Goal: Check status: Check status

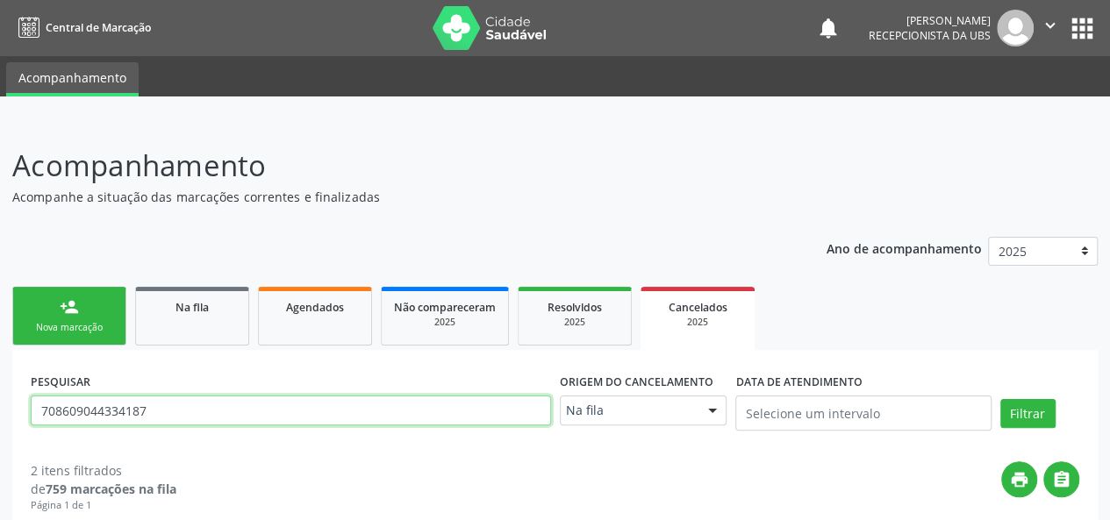
click at [140, 412] on input "708609044334187" at bounding box center [291, 411] width 520 height 30
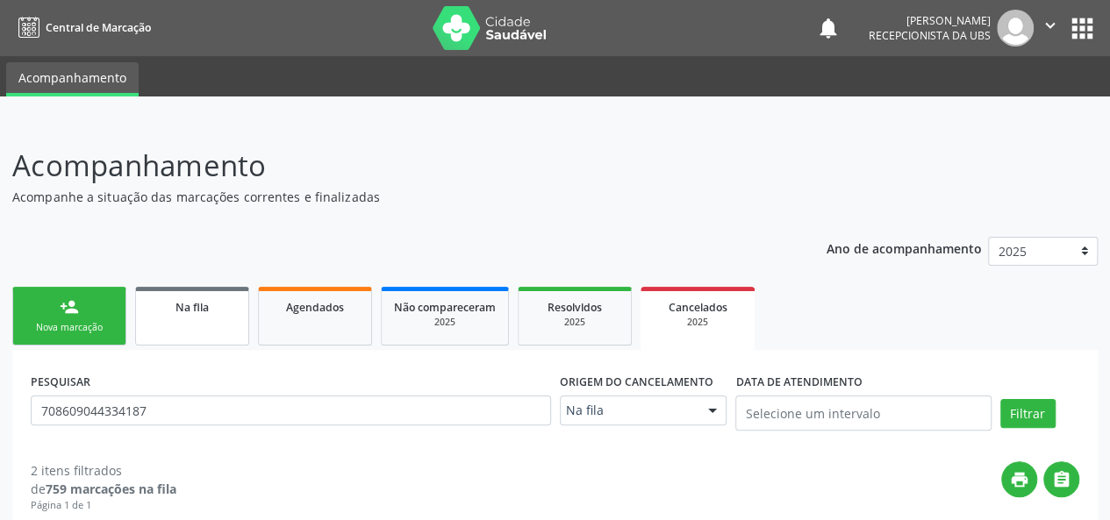
click at [204, 316] on link "Na fila" at bounding box center [192, 316] width 114 height 59
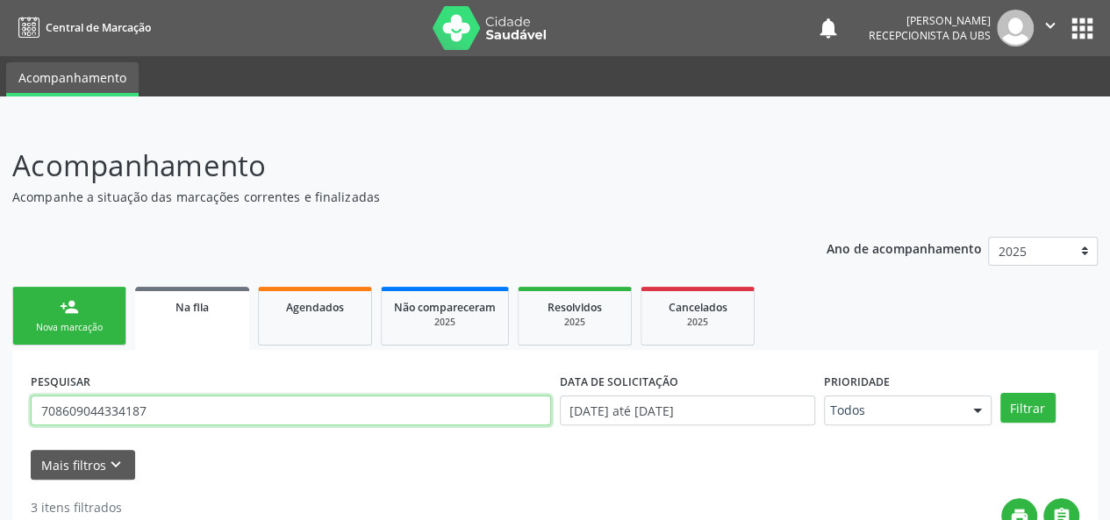
click at [140, 412] on input "708609044334187" at bounding box center [291, 411] width 520 height 30
type input "PAULO"
click at [1000, 393] on button "Filtrar" at bounding box center [1027, 408] width 55 height 30
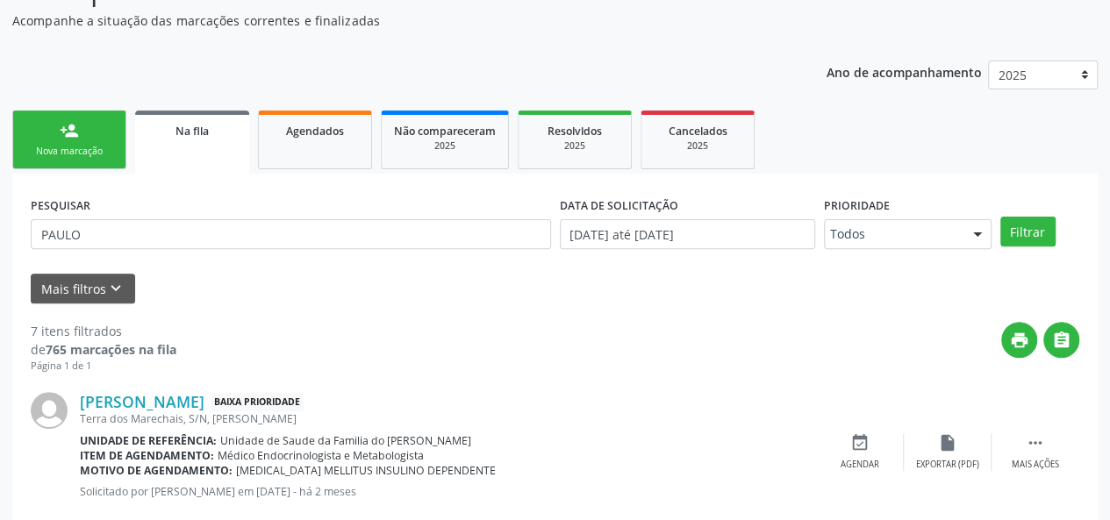
scroll to position [176, 0]
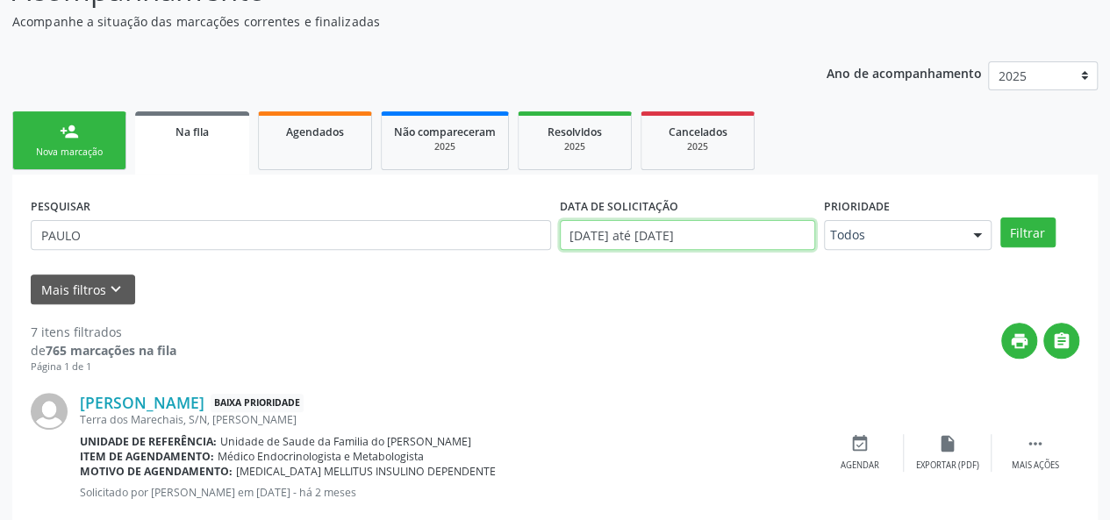
click at [649, 231] on input "[DATE] até [DATE]" at bounding box center [687, 235] width 255 height 30
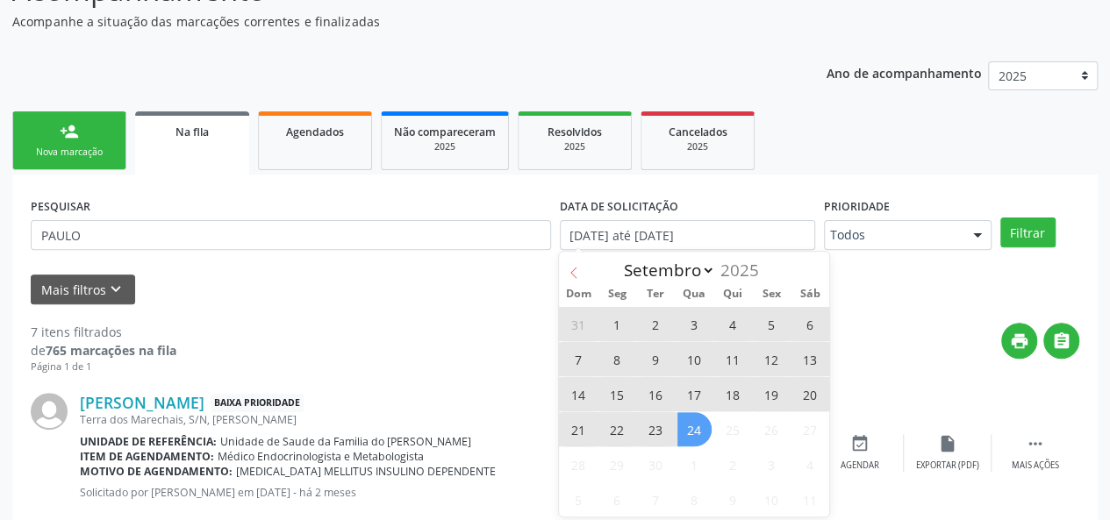
click at [574, 273] on icon at bounding box center [574, 273] width 12 height 12
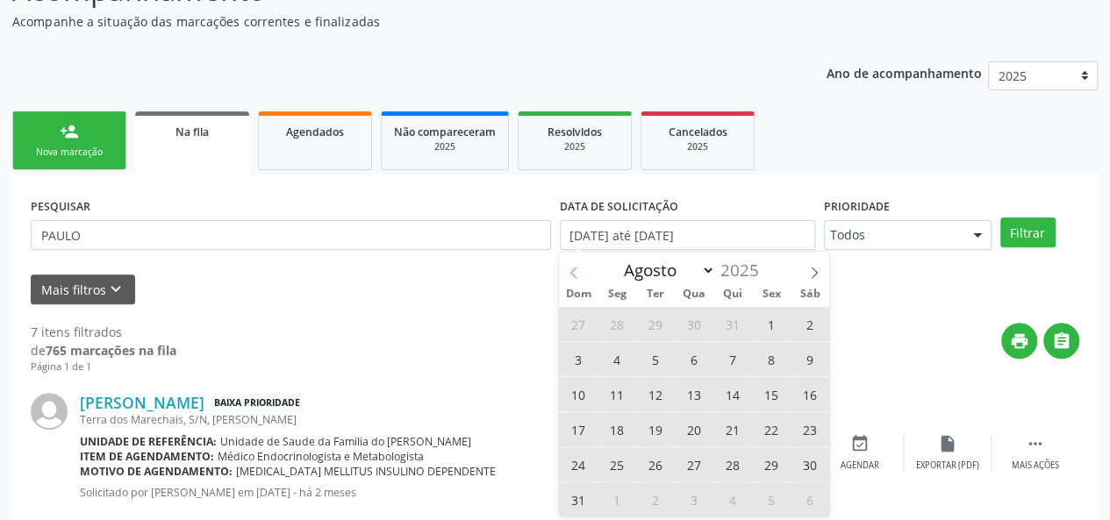
click at [574, 273] on icon at bounding box center [574, 273] width 12 height 12
click at [815, 271] on icon at bounding box center [815, 272] width 6 height 11
select select "5"
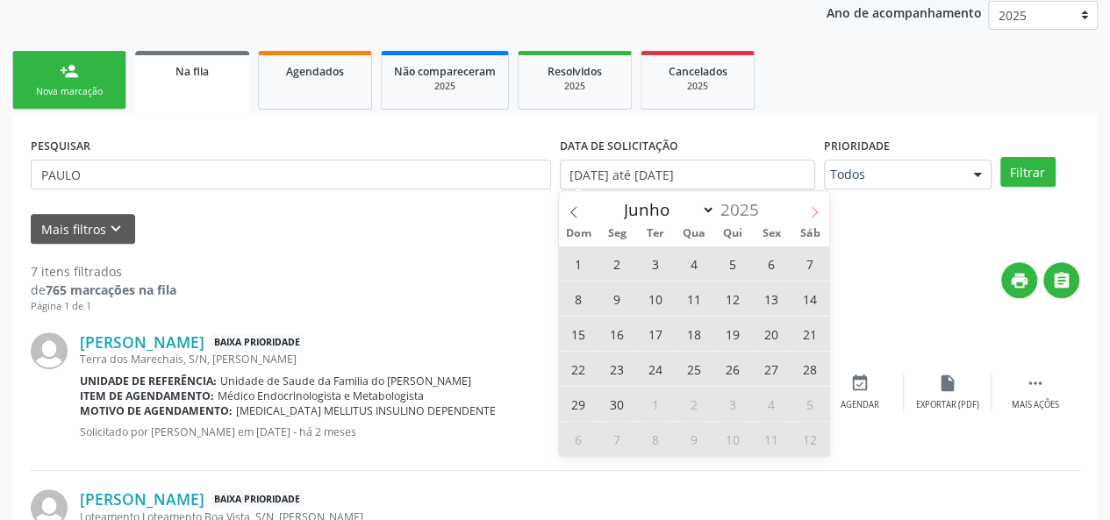
scroll to position [263, 0]
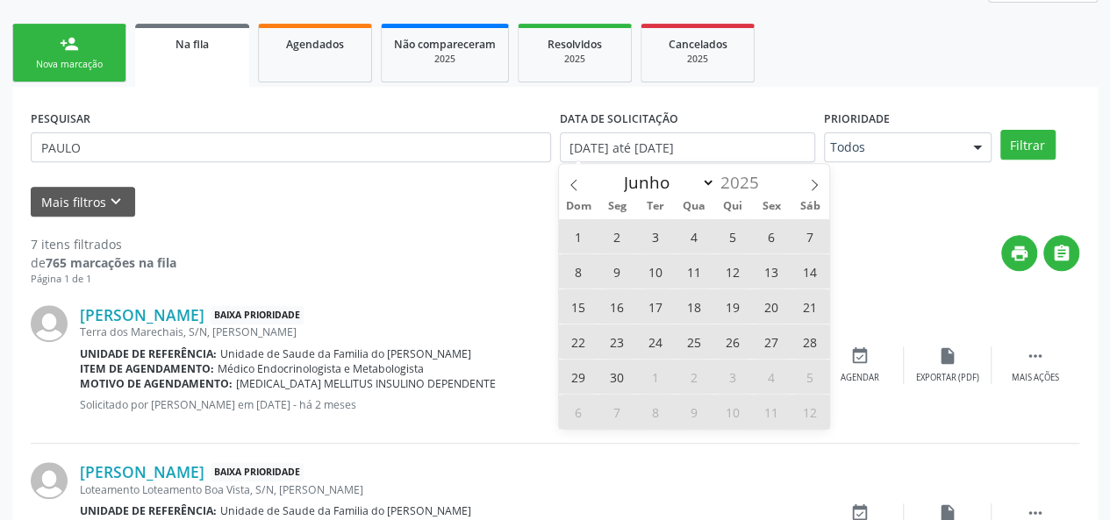
click at [735, 276] on span "12" at bounding box center [733, 271] width 34 height 34
type input "[DATE]"
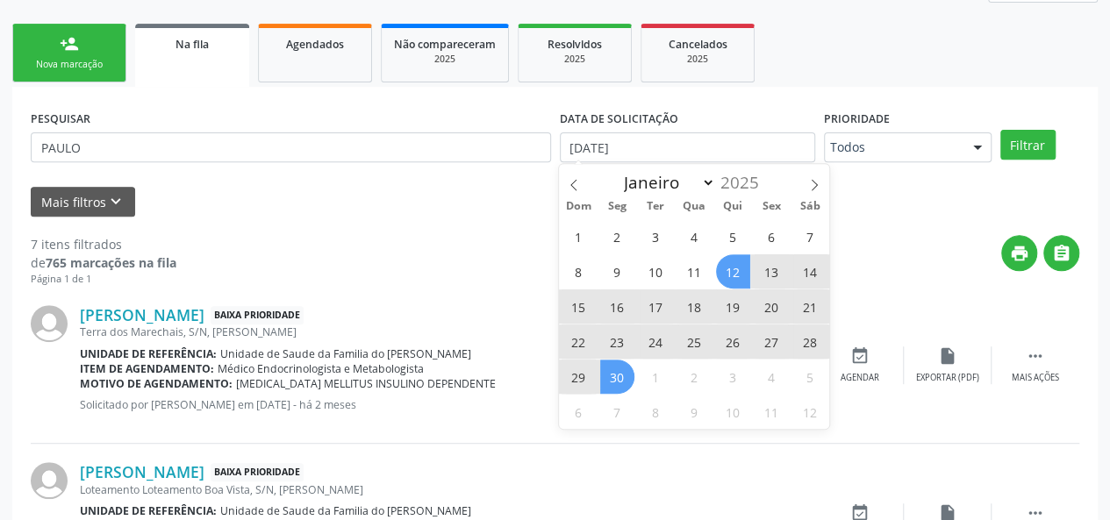
click at [627, 379] on span "30" at bounding box center [617, 377] width 34 height 34
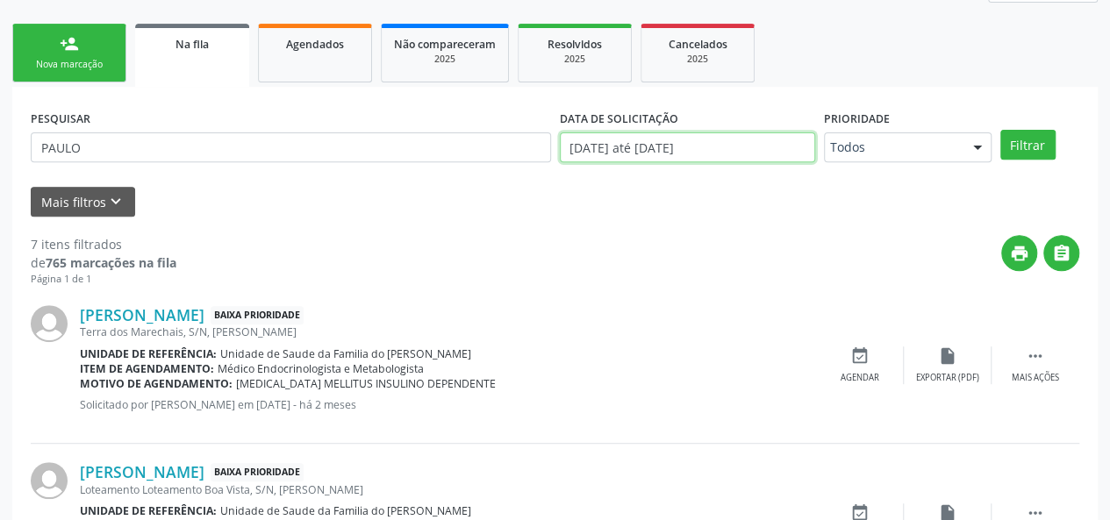
click at [785, 154] on input "[DATE] até [DATE]" at bounding box center [687, 148] width 255 height 30
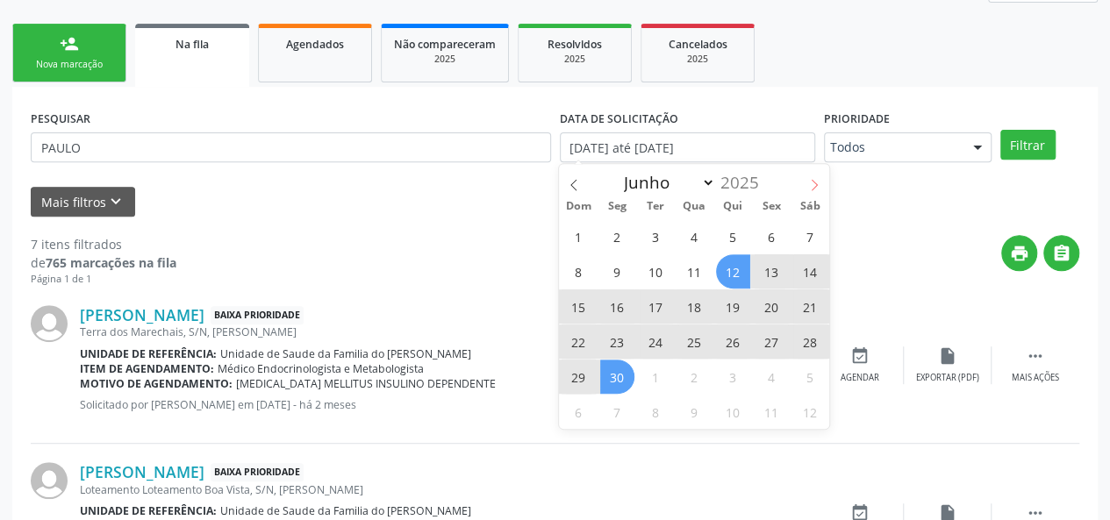
click at [813, 187] on icon at bounding box center [814, 185] width 12 height 12
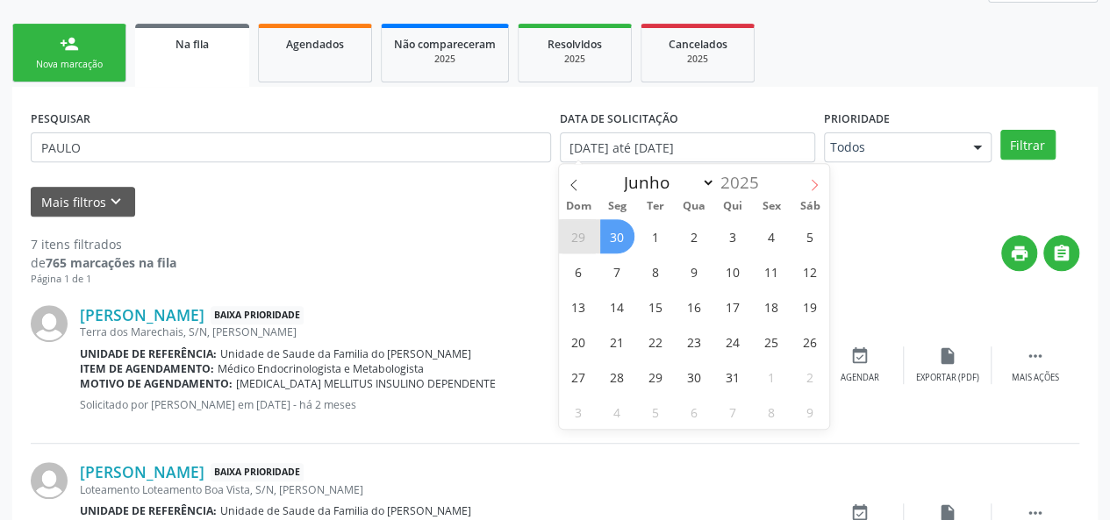
select select "6"
click at [653, 236] on span "1" at bounding box center [656, 236] width 34 height 34
type input "[DATE]"
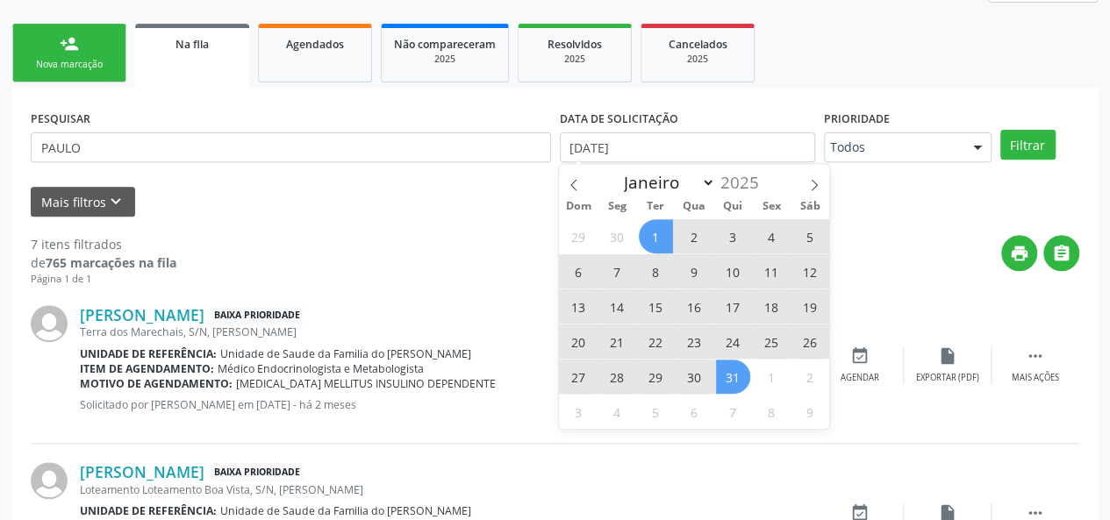
click at [727, 371] on span "31" at bounding box center [733, 377] width 34 height 34
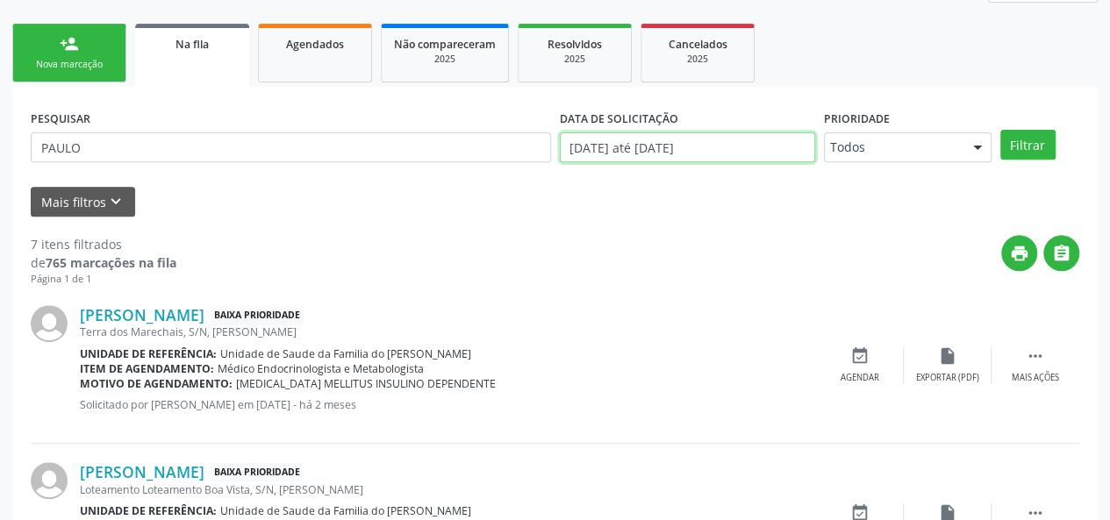
click at [792, 144] on input "[DATE] até [DATE]" at bounding box center [687, 148] width 255 height 30
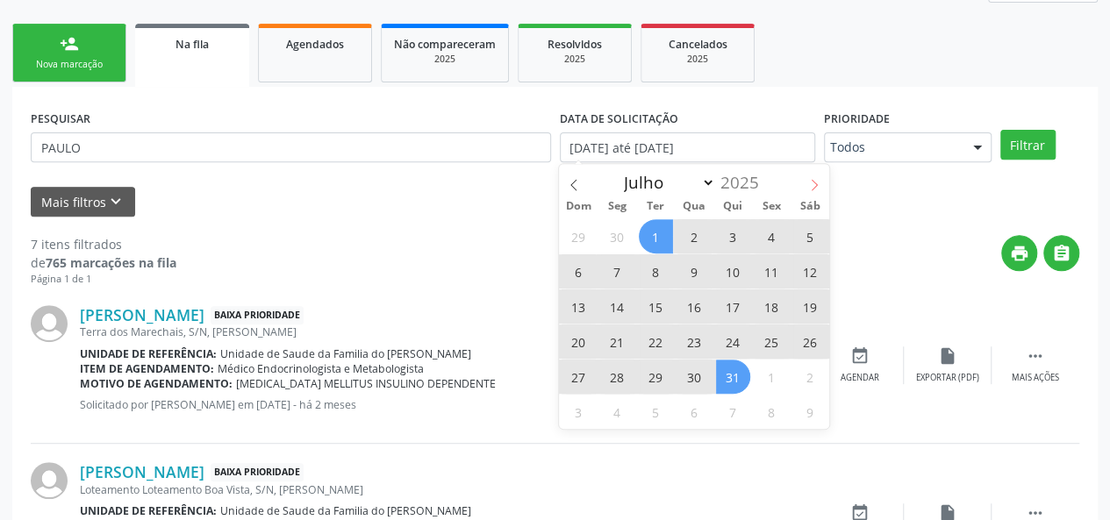
click at [812, 185] on icon at bounding box center [814, 185] width 12 height 12
select select "7"
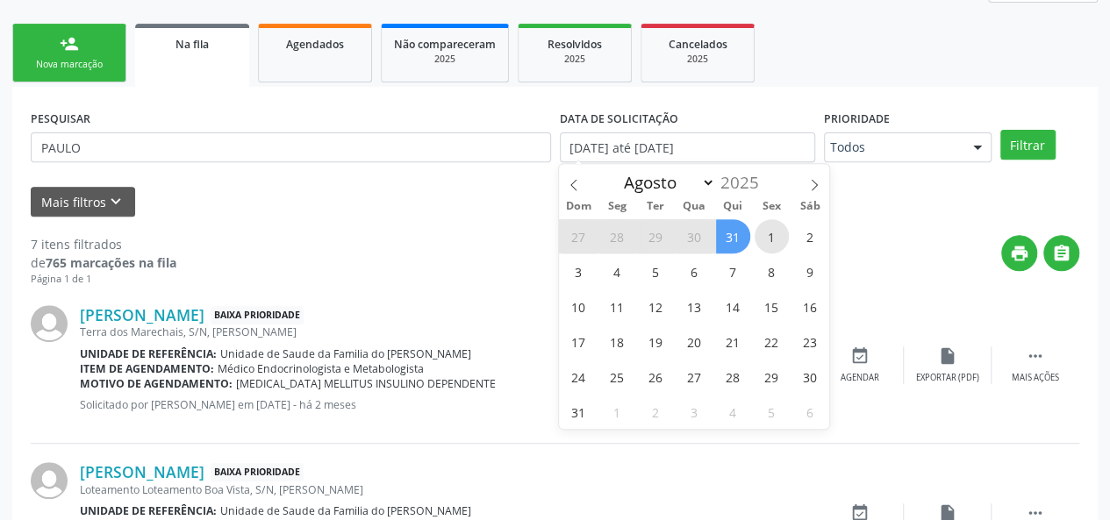
click at [765, 238] on span "1" at bounding box center [772, 236] width 34 height 34
type input "[DATE]"
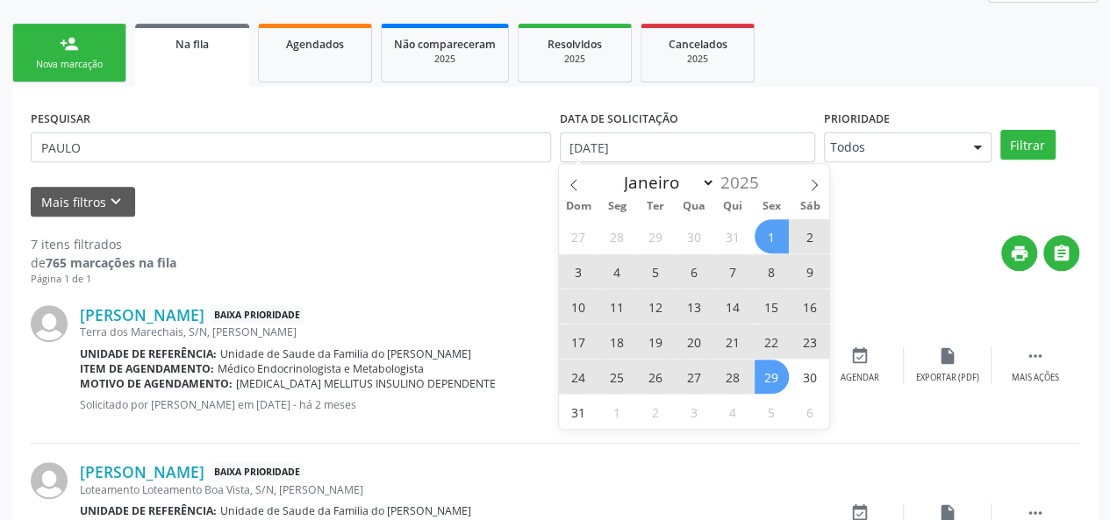
click at [780, 379] on span "29" at bounding box center [772, 377] width 34 height 34
click at [778, 147] on input "[DATE] até [DATE]" at bounding box center [687, 148] width 255 height 30
click at [806, 185] on span at bounding box center [814, 179] width 30 height 30
select select "8"
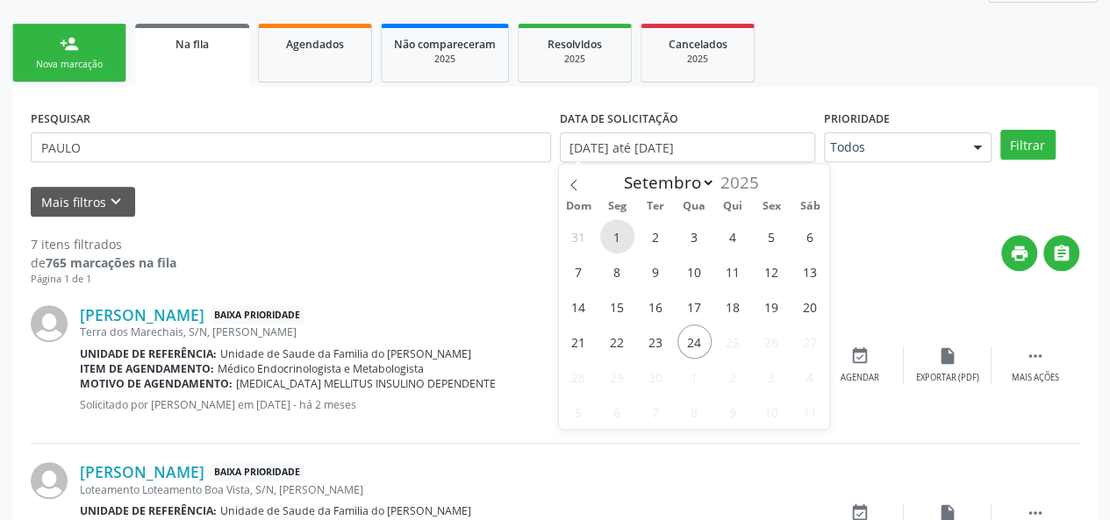
click at [625, 231] on span "1" at bounding box center [617, 236] width 34 height 34
type input "[DATE]"
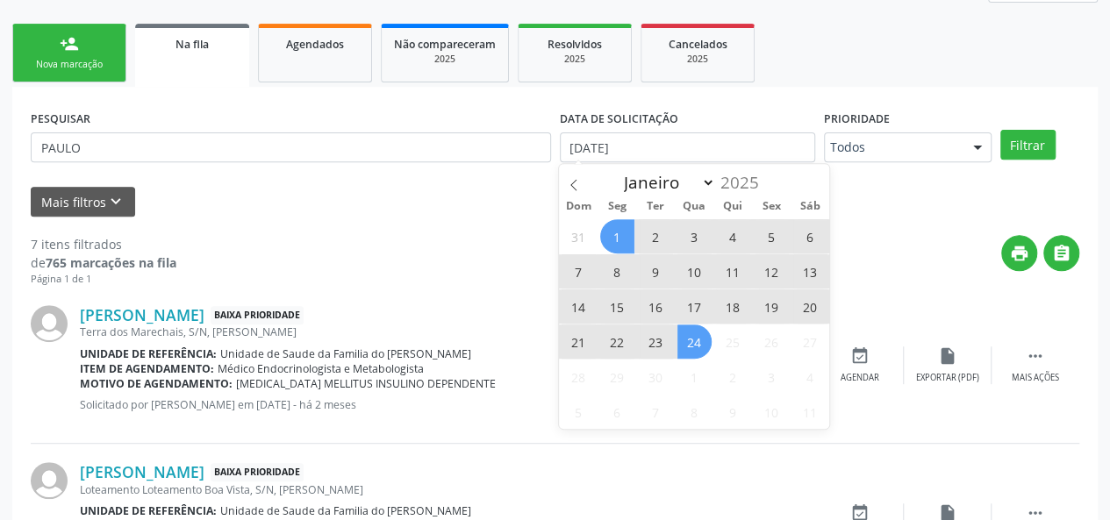
click at [689, 336] on span "24" at bounding box center [694, 342] width 34 height 34
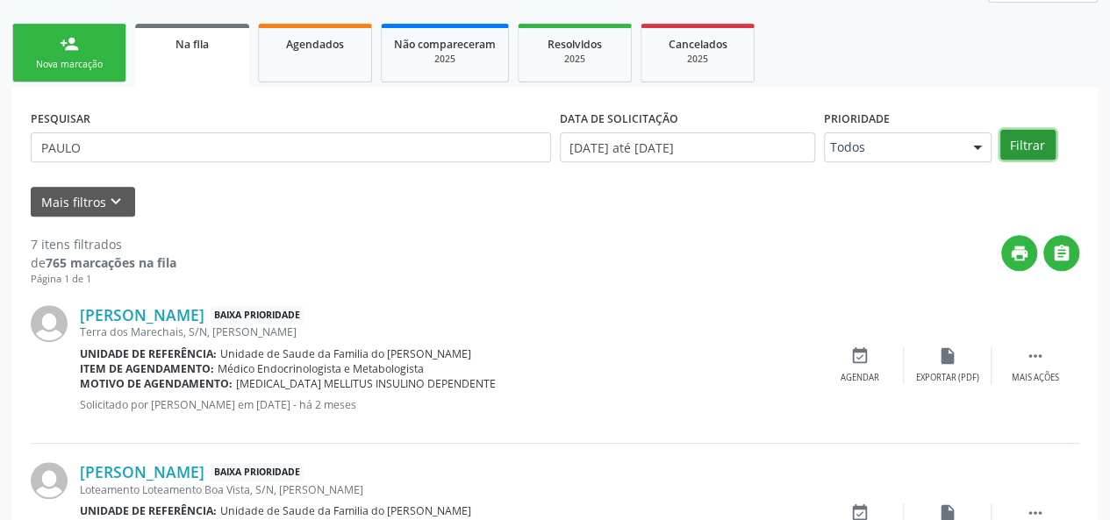
click at [1032, 146] on button "Filtrar" at bounding box center [1027, 145] width 55 height 30
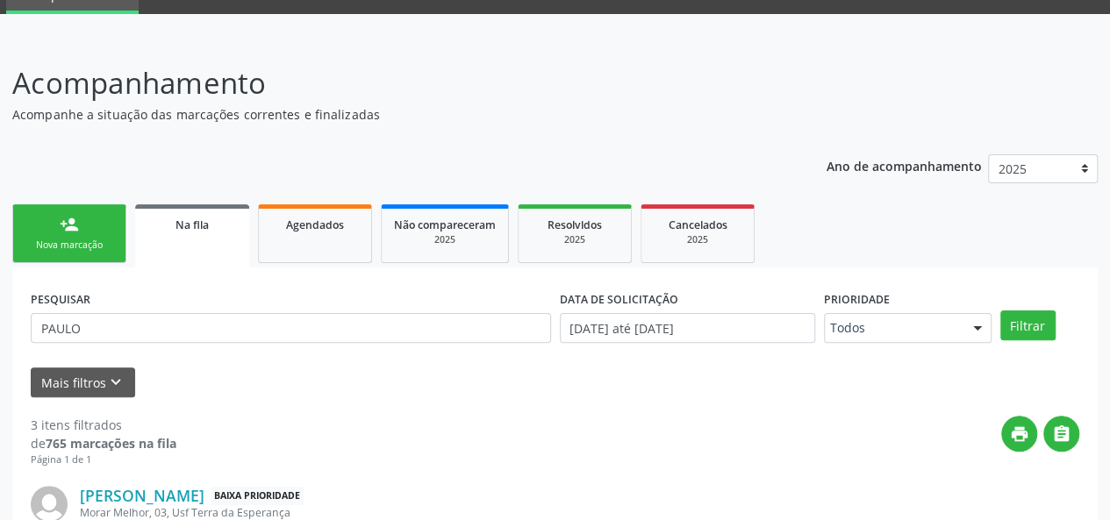
scroll to position [0, 0]
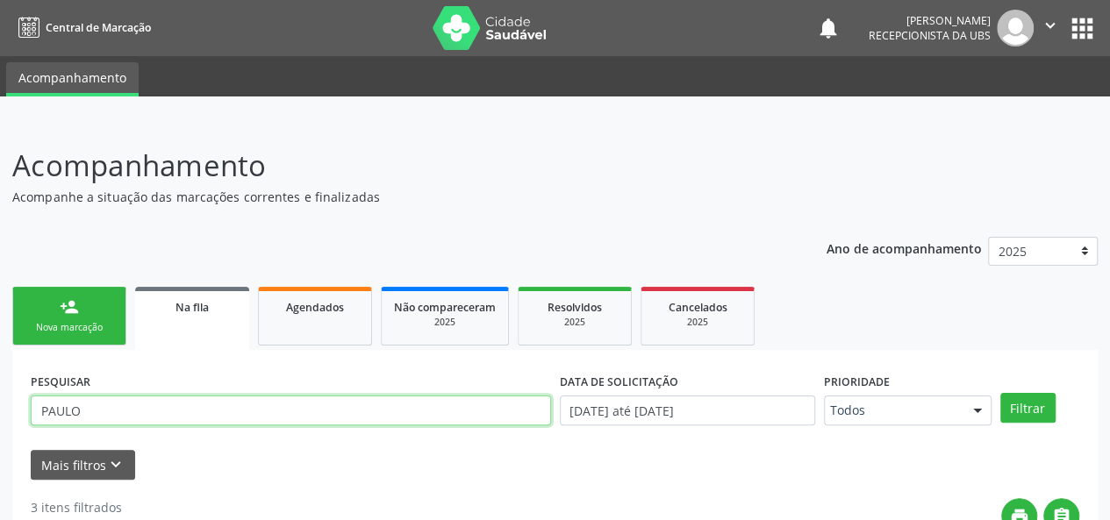
click at [160, 418] on input "PAULO" at bounding box center [291, 411] width 520 height 30
type input "P"
type input "[PERSON_NAME]"
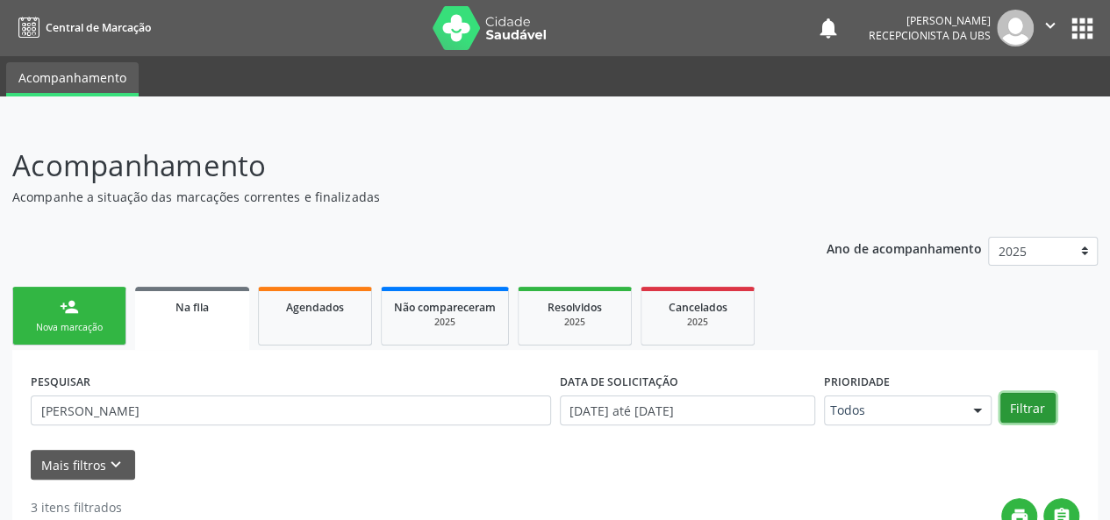
click at [1032, 414] on button "Filtrar" at bounding box center [1027, 408] width 55 height 30
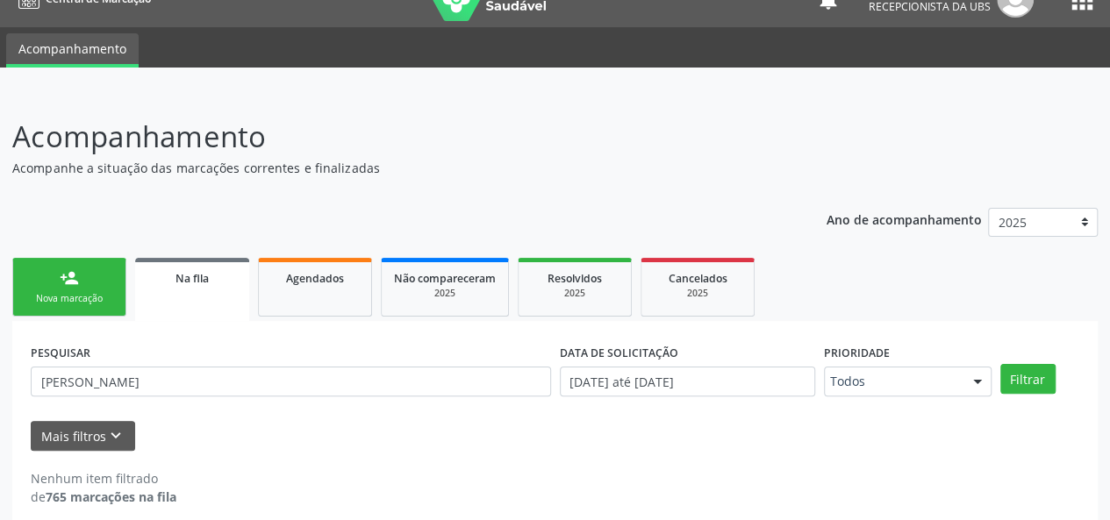
scroll to position [45, 0]
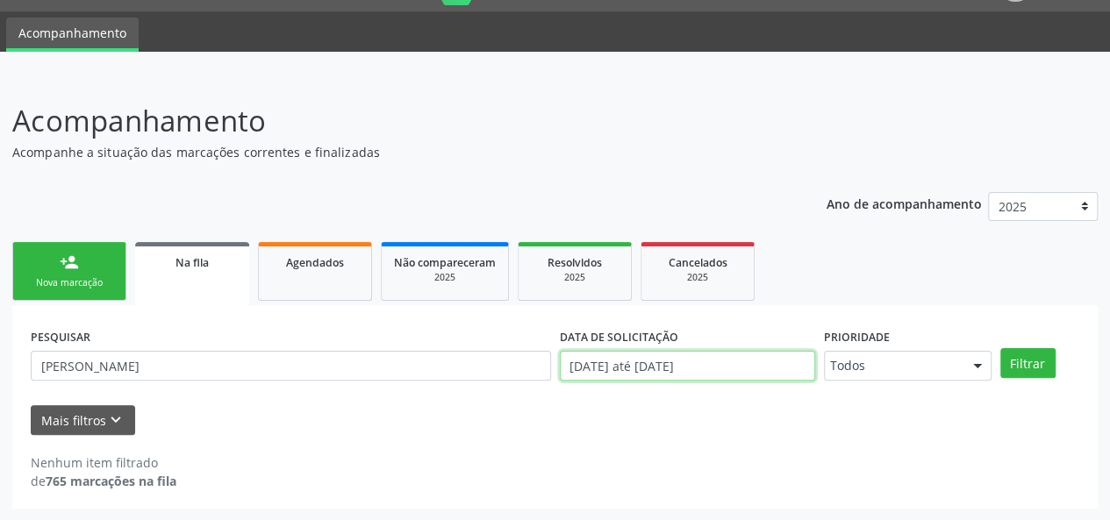
click at [728, 360] on input "[DATE] até [DATE]" at bounding box center [687, 366] width 255 height 30
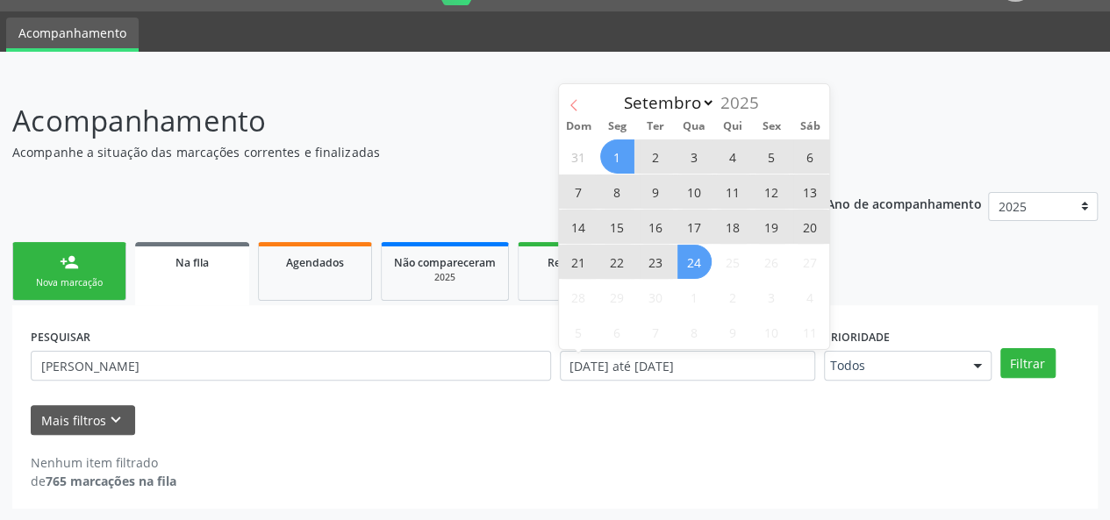
click at [568, 101] on icon at bounding box center [574, 105] width 12 height 12
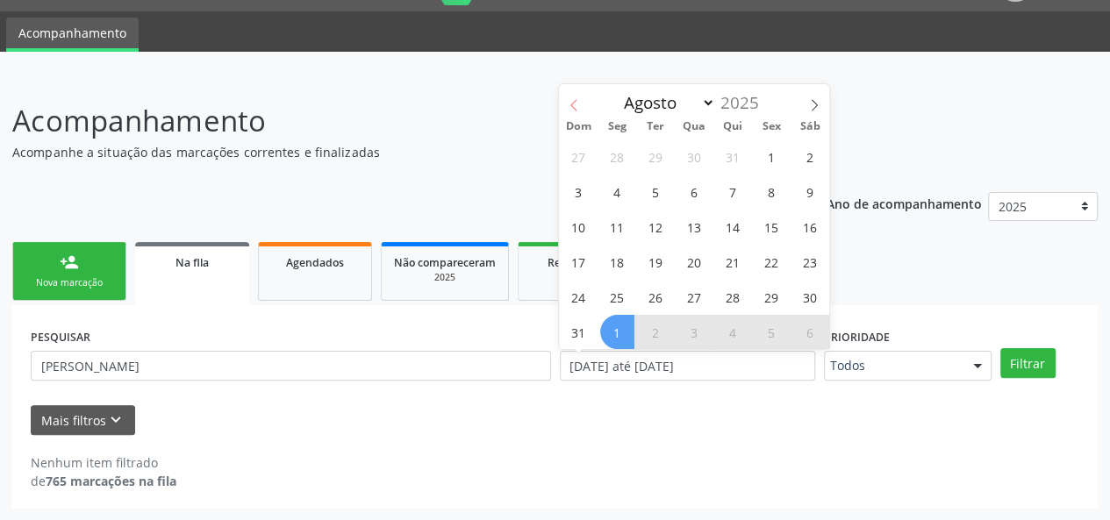
click at [577, 103] on icon at bounding box center [574, 105] width 12 height 12
select select "6"
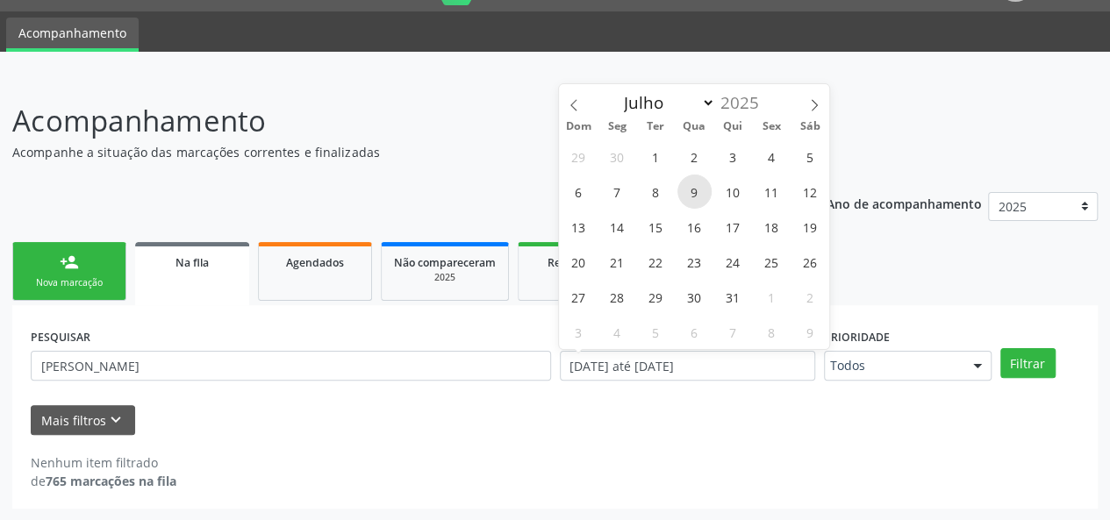
click at [684, 185] on span "9" at bounding box center [694, 192] width 34 height 34
type input "[DATE]"
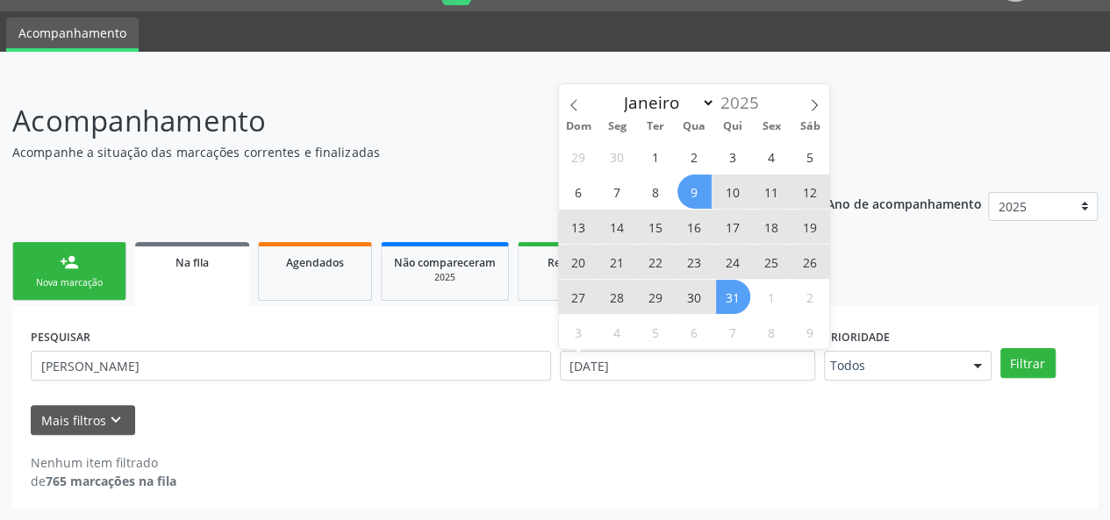
click at [728, 304] on span "31" at bounding box center [733, 297] width 34 height 34
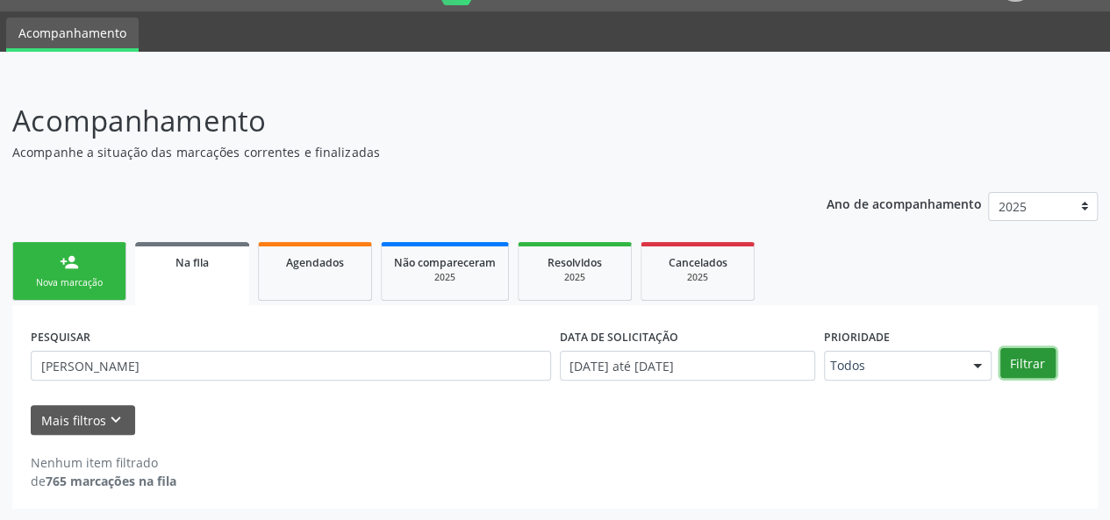
click at [1024, 362] on button "Filtrar" at bounding box center [1027, 363] width 55 height 30
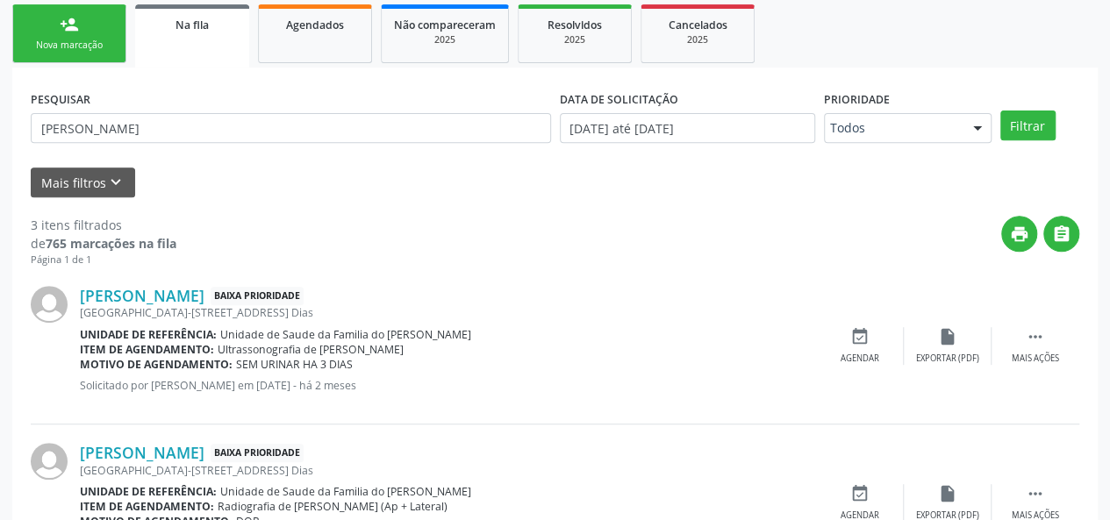
scroll to position [179, 0]
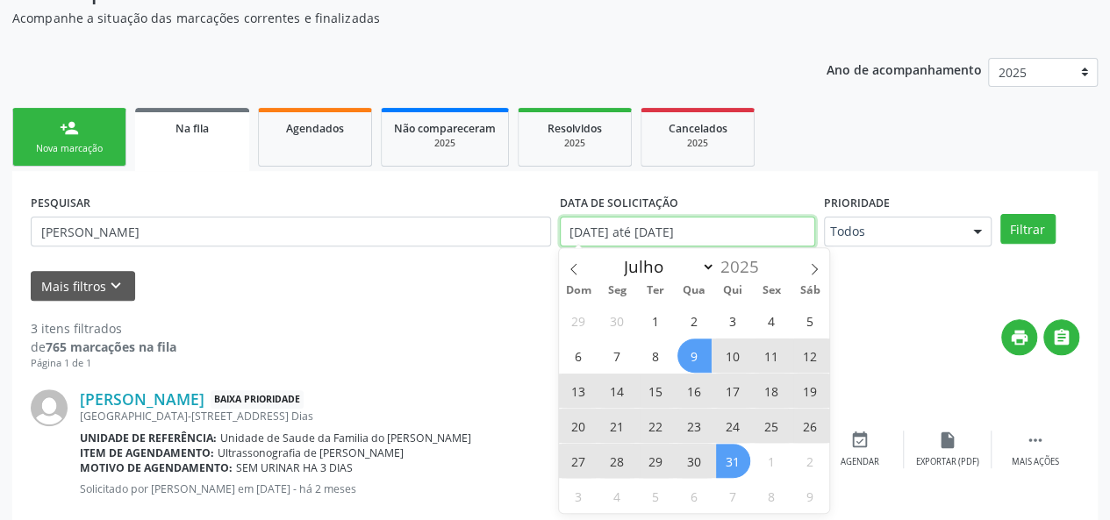
click at [730, 227] on input "[DATE] até [DATE]" at bounding box center [687, 232] width 255 height 30
click at [817, 266] on icon at bounding box center [814, 269] width 12 height 12
select select "7"
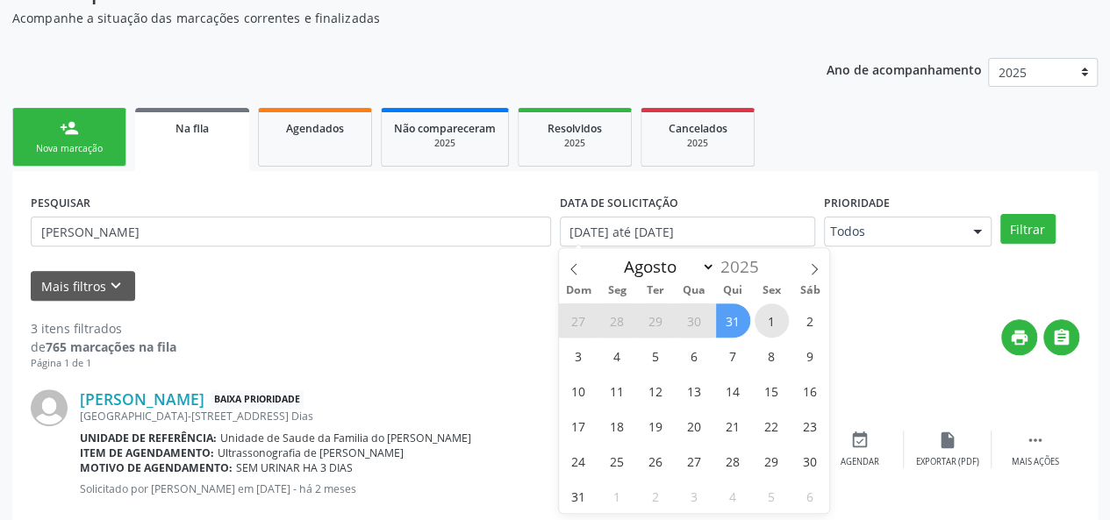
click at [765, 317] on span "1" at bounding box center [772, 321] width 34 height 34
type input "[DATE]"
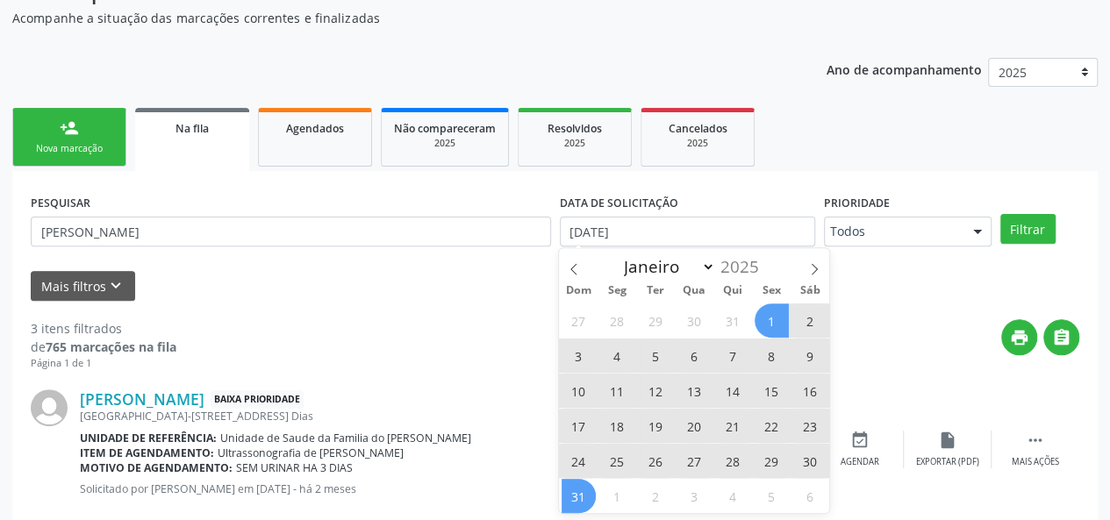
click at [593, 490] on span "31" at bounding box center [579, 496] width 34 height 34
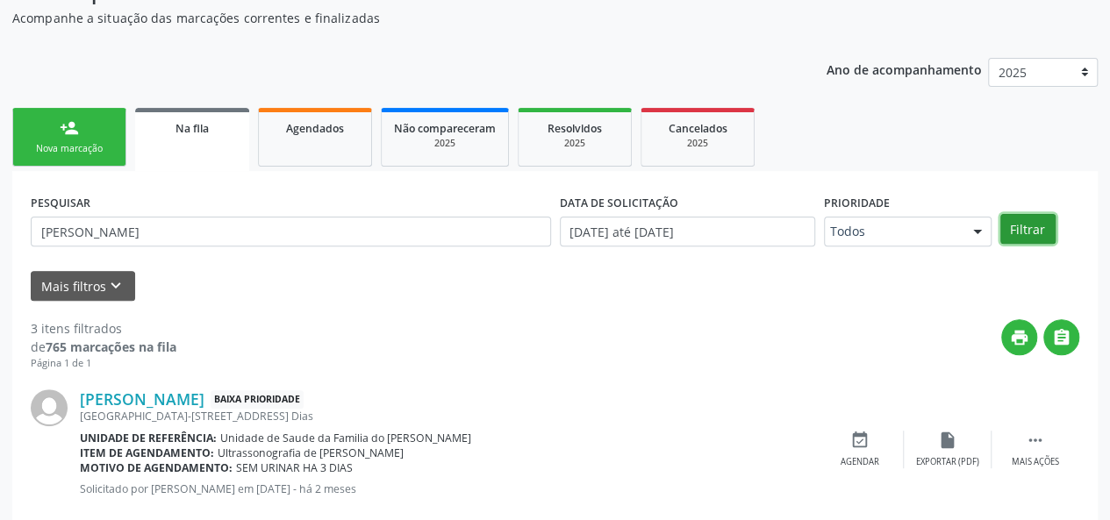
click at [1030, 226] on button "Filtrar" at bounding box center [1027, 229] width 55 height 30
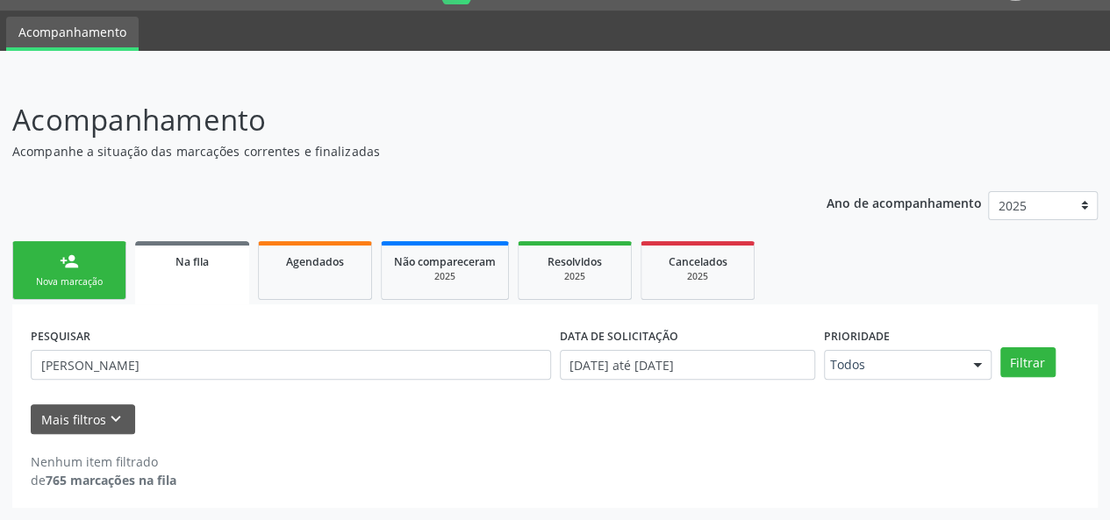
scroll to position [45, 0]
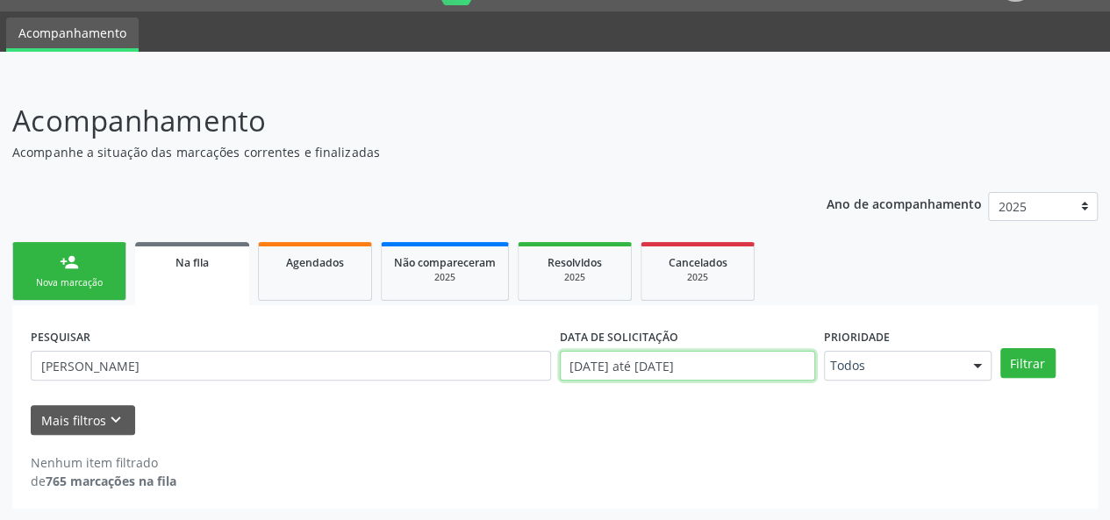
click at [746, 369] on body "Central de Marcação notifications [PERSON_NAME] Recepcionista da UBS  Configur…" at bounding box center [555, 215] width 1110 height 520
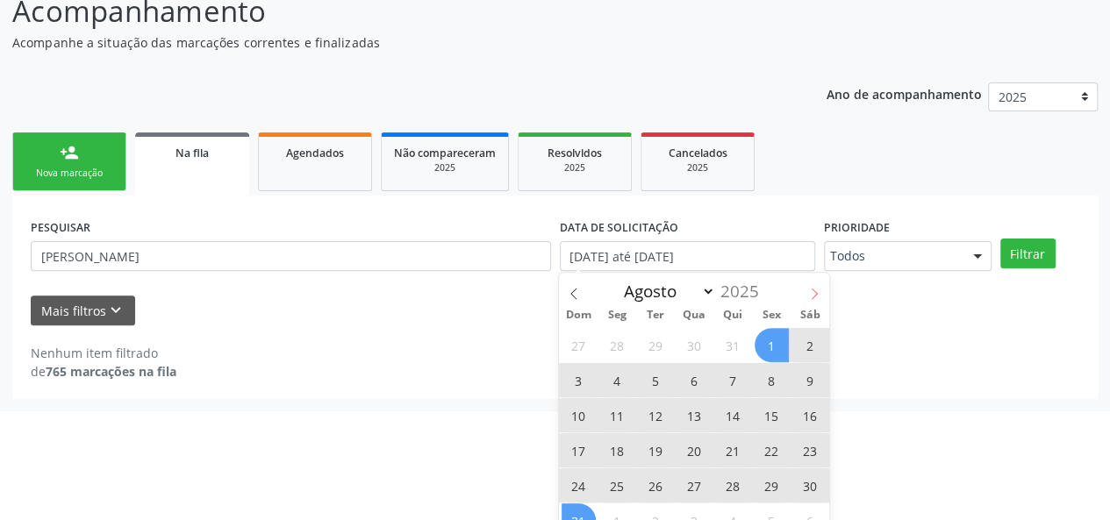
click at [808, 292] on icon at bounding box center [814, 294] width 12 height 12
select select "8"
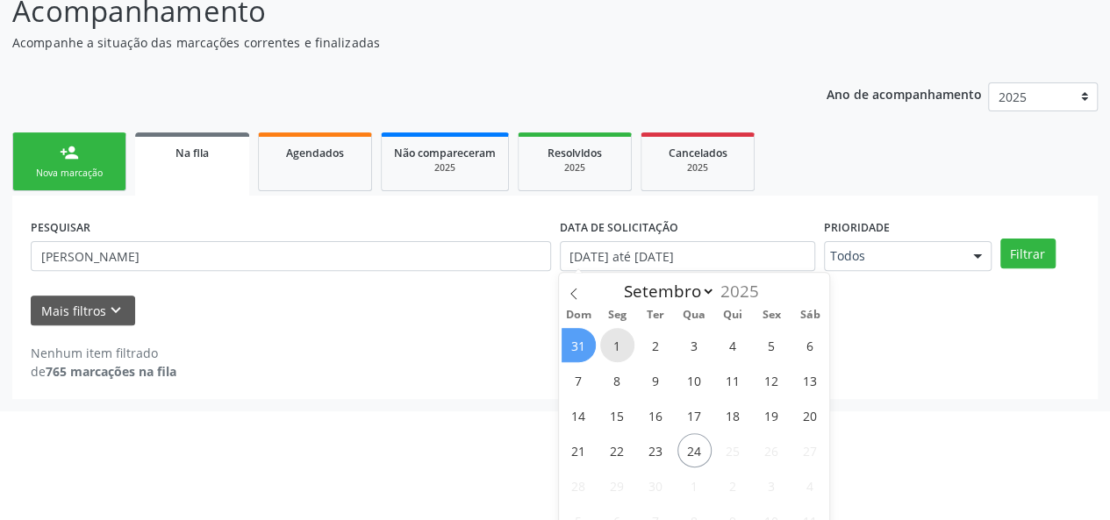
click at [620, 336] on span "1" at bounding box center [617, 345] width 34 height 34
type input "[DATE]"
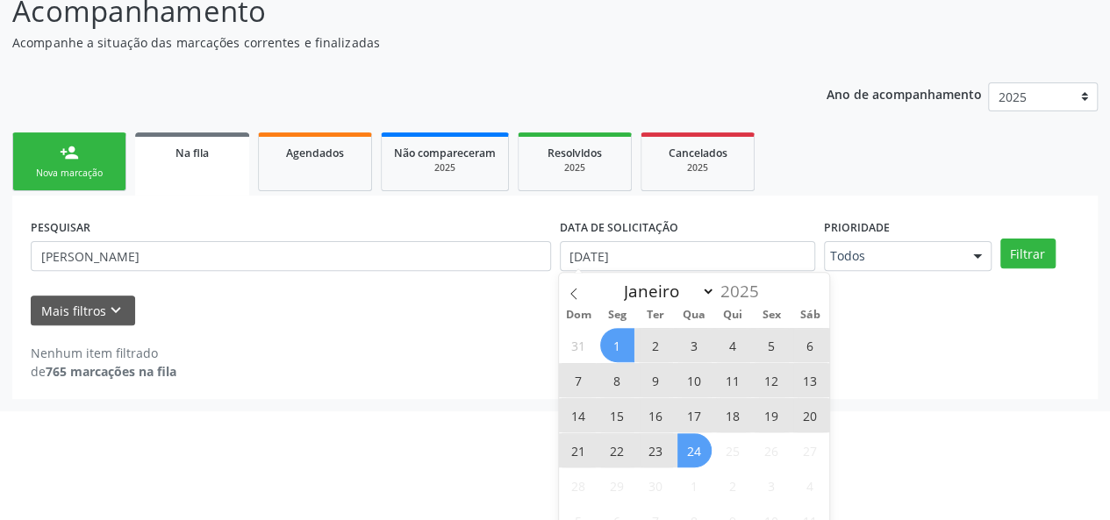
click at [698, 455] on span "24" at bounding box center [694, 451] width 34 height 34
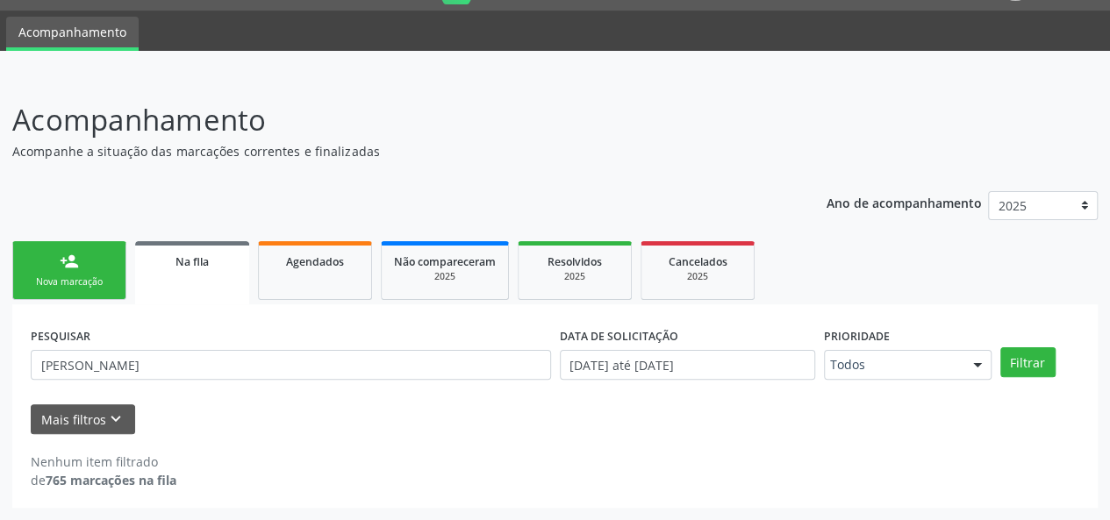
scroll to position [45, 0]
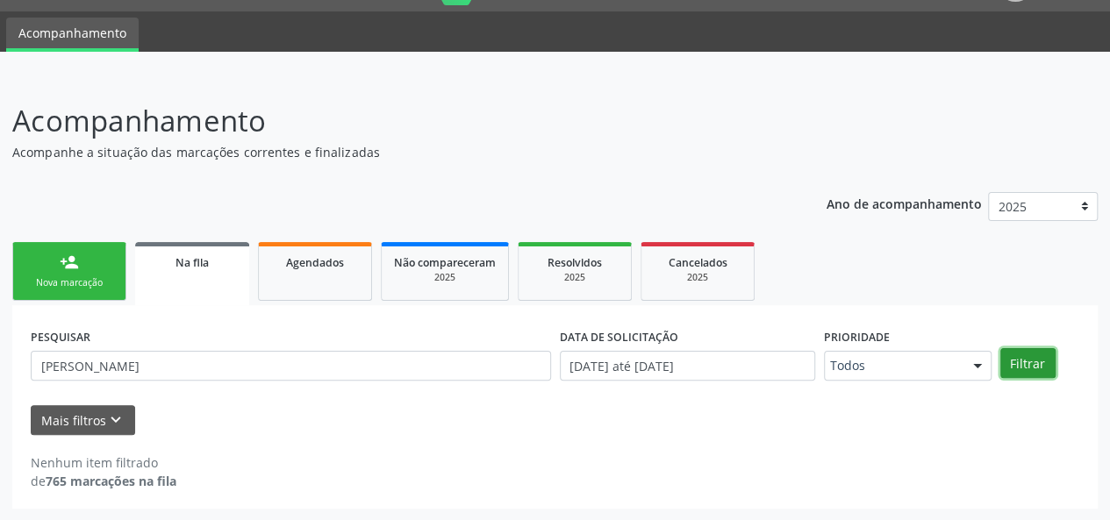
click at [1025, 364] on button "Filtrar" at bounding box center [1027, 363] width 55 height 30
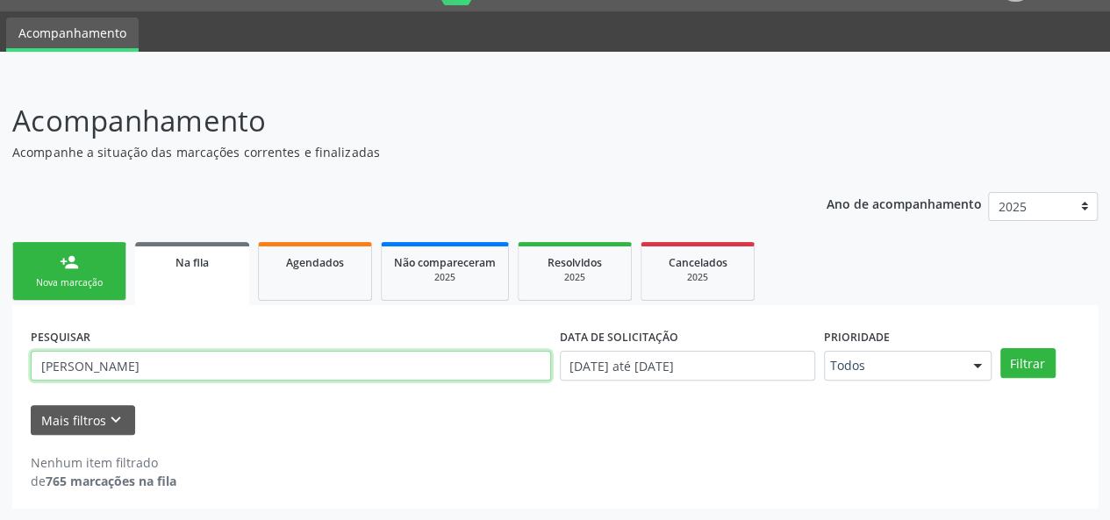
drag, startPoint x: 136, startPoint y: 368, endPoint x: 37, endPoint y: 368, distance: 99.2
click at [37, 368] on input "[PERSON_NAME]" at bounding box center [291, 366] width 520 height 30
type input "PAULO"
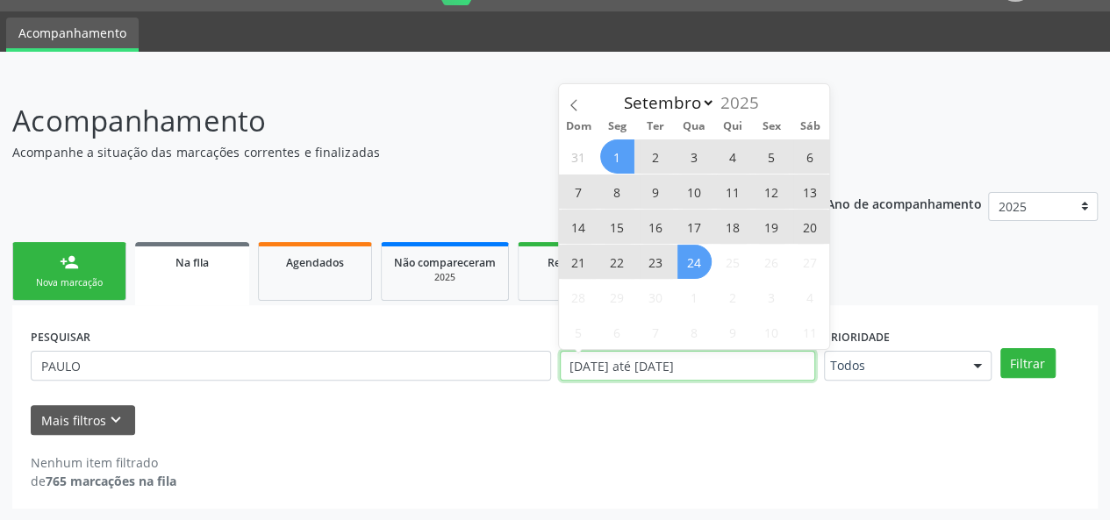
click at [626, 372] on input "[DATE] até [DATE]" at bounding box center [687, 366] width 255 height 30
click at [576, 99] on icon at bounding box center [574, 105] width 12 height 12
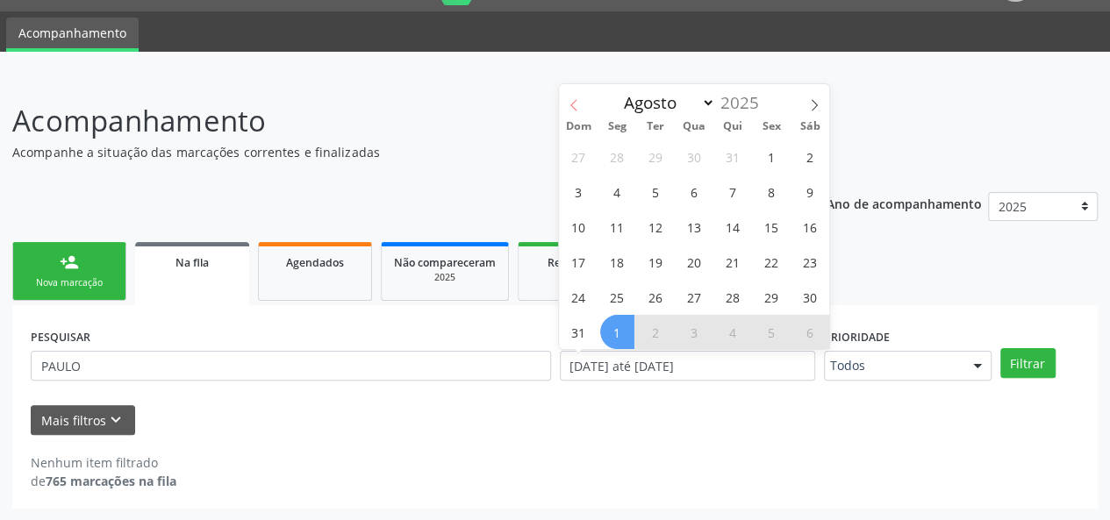
click at [576, 99] on icon at bounding box center [574, 105] width 12 height 12
select select "6"
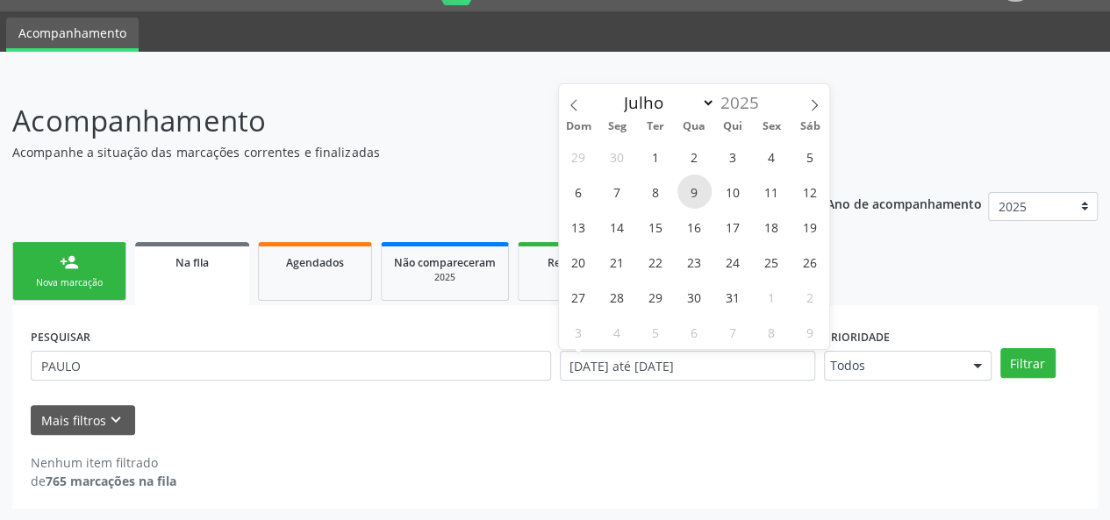
click at [695, 197] on span "9" at bounding box center [694, 192] width 34 height 34
type input "[DATE]"
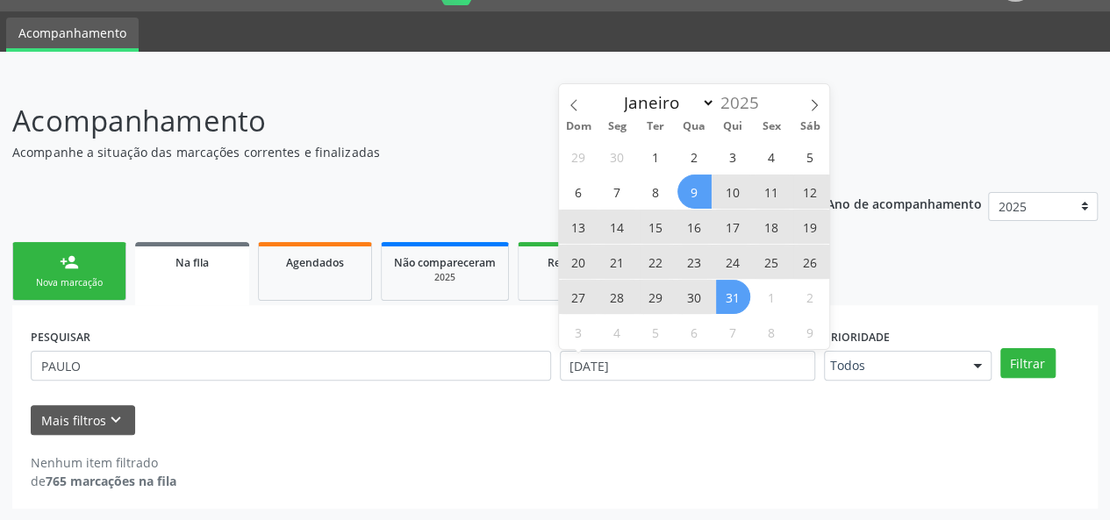
click at [725, 291] on span "31" at bounding box center [733, 297] width 34 height 34
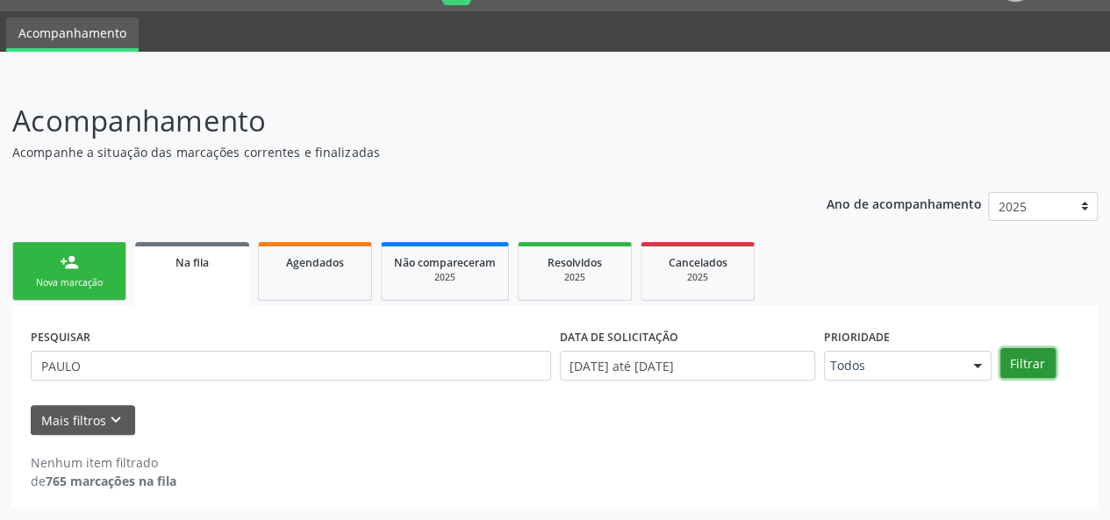
click at [1024, 359] on button "Filtrar" at bounding box center [1027, 363] width 55 height 30
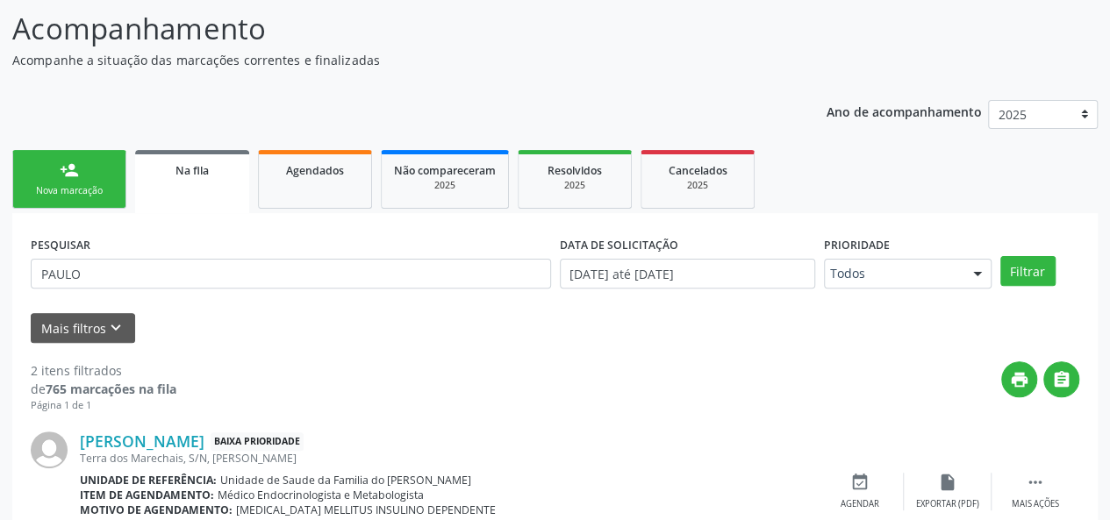
scroll to position [109, 0]
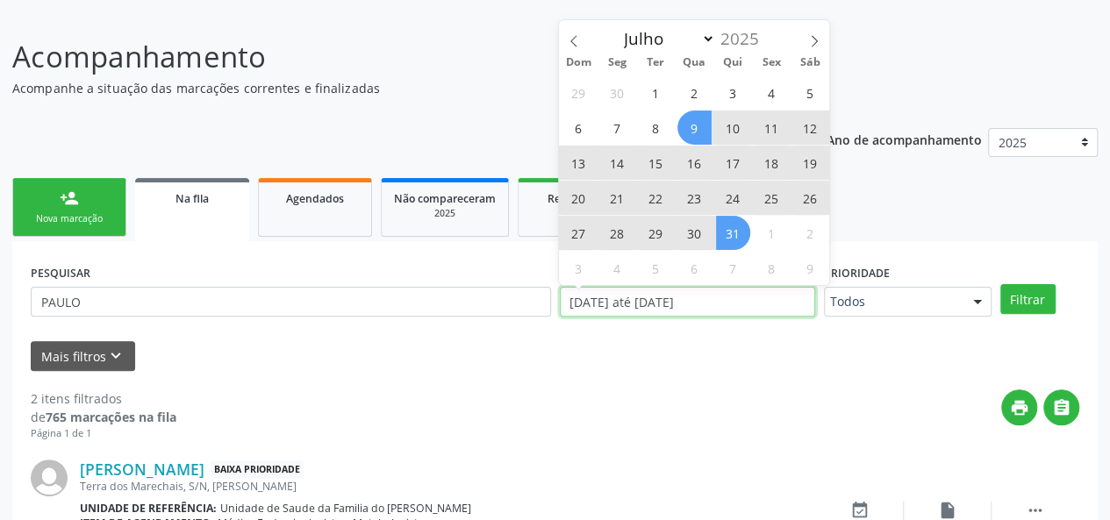
click at [762, 302] on input "[DATE] até [DATE]" at bounding box center [687, 302] width 255 height 30
click at [813, 36] on icon at bounding box center [815, 40] width 6 height 11
select select "7"
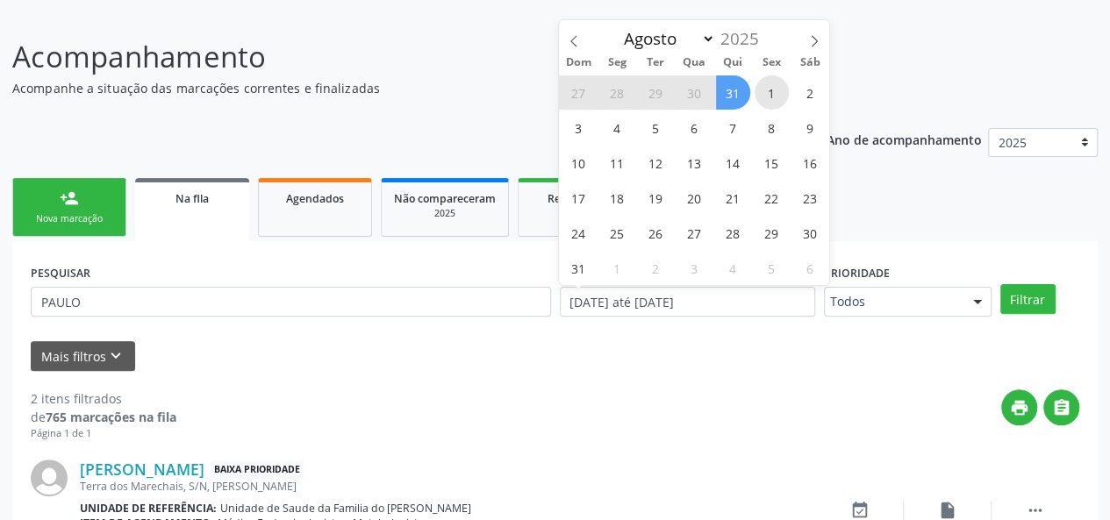
click at [773, 81] on span "1" at bounding box center [772, 92] width 34 height 34
type input "[DATE]"
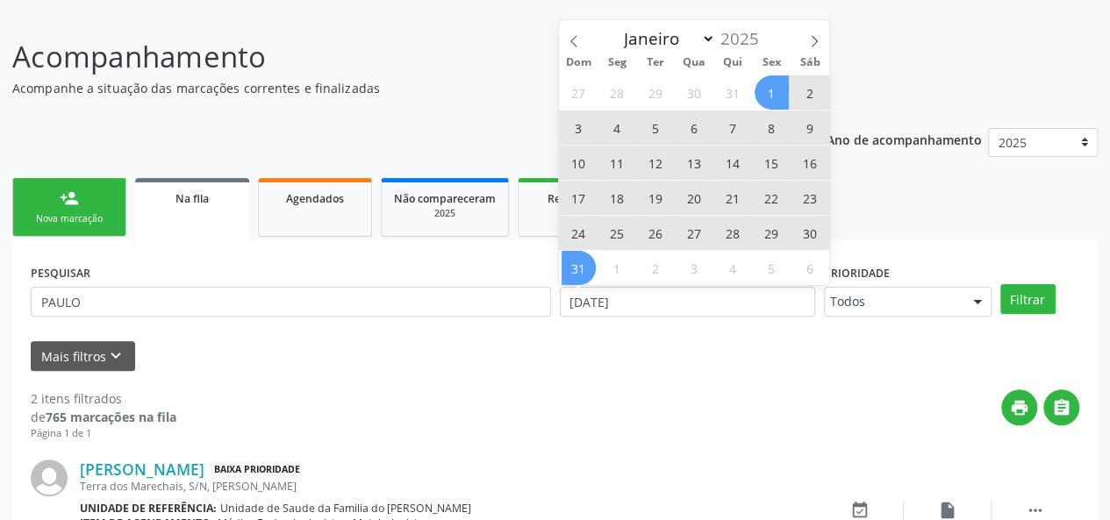
click at [580, 268] on span "31" at bounding box center [579, 268] width 34 height 34
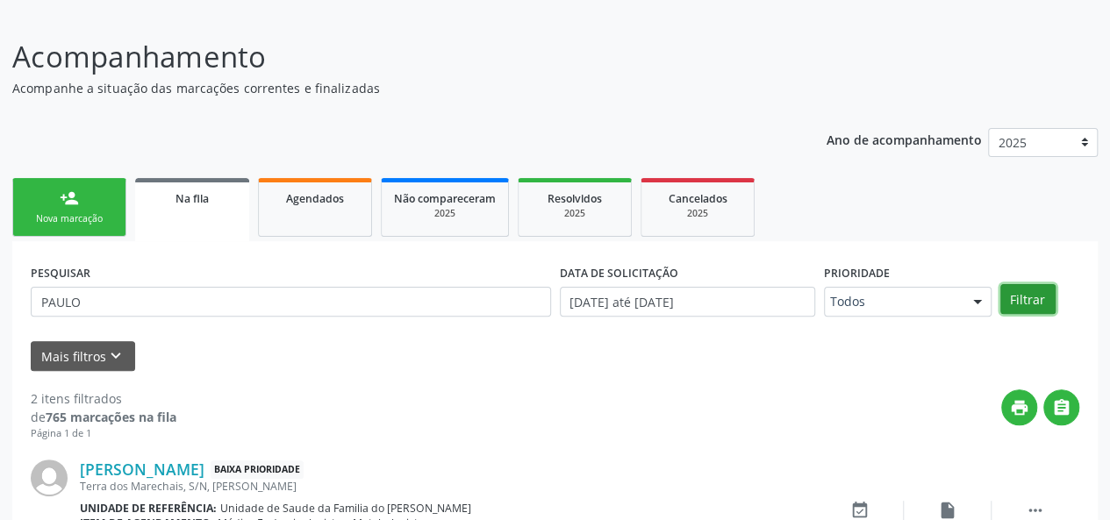
click at [1020, 297] on button "Filtrar" at bounding box center [1027, 299] width 55 height 30
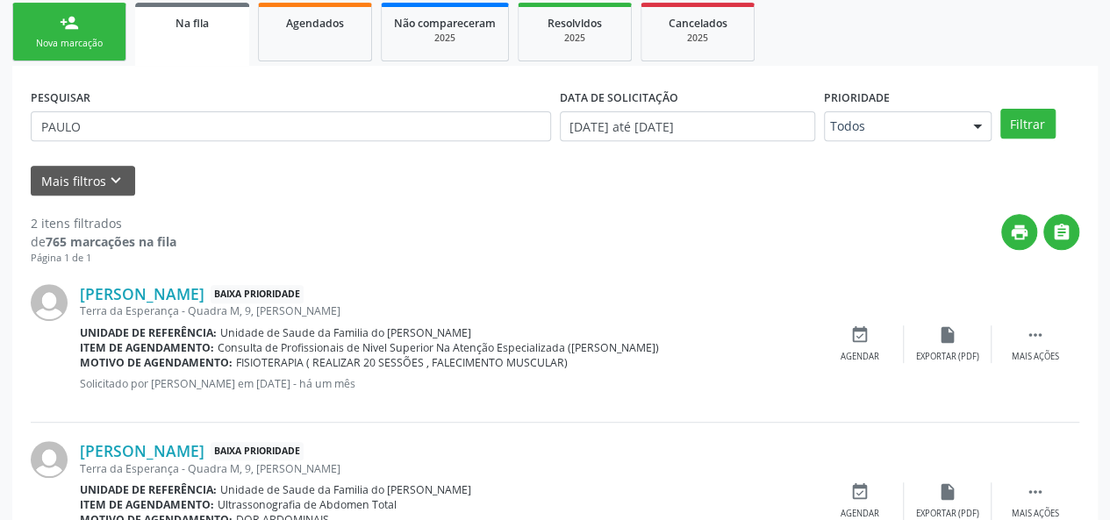
scroll to position [372, 0]
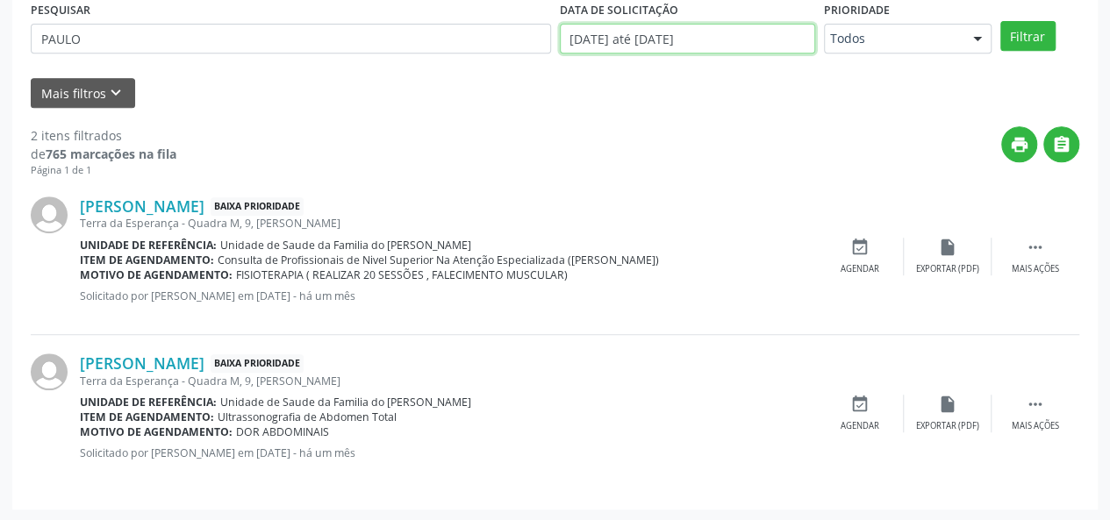
click at [783, 39] on input "[DATE] até [DATE]" at bounding box center [687, 39] width 255 height 30
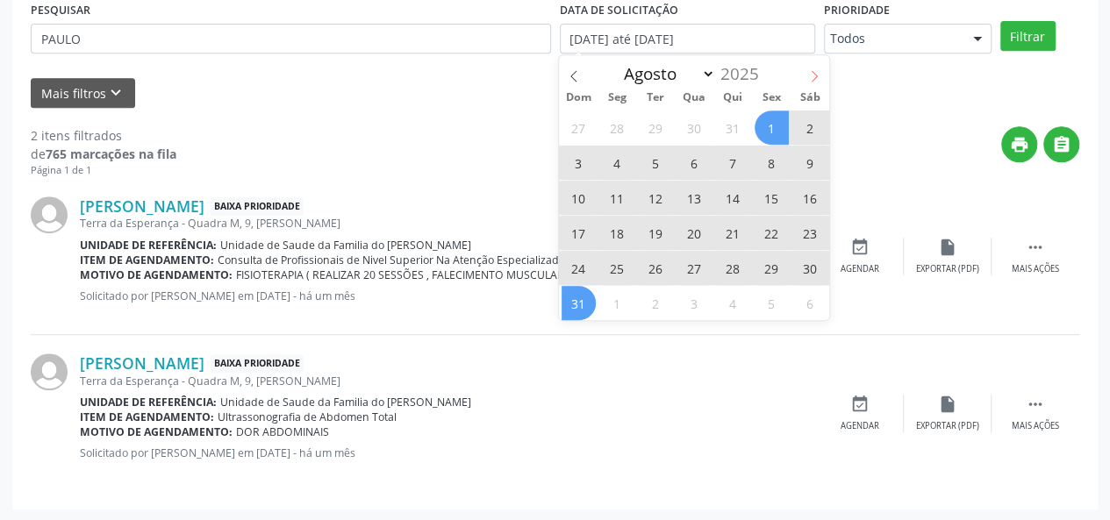
click at [806, 68] on span at bounding box center [814, 70] width 30 height 30
select select "8"
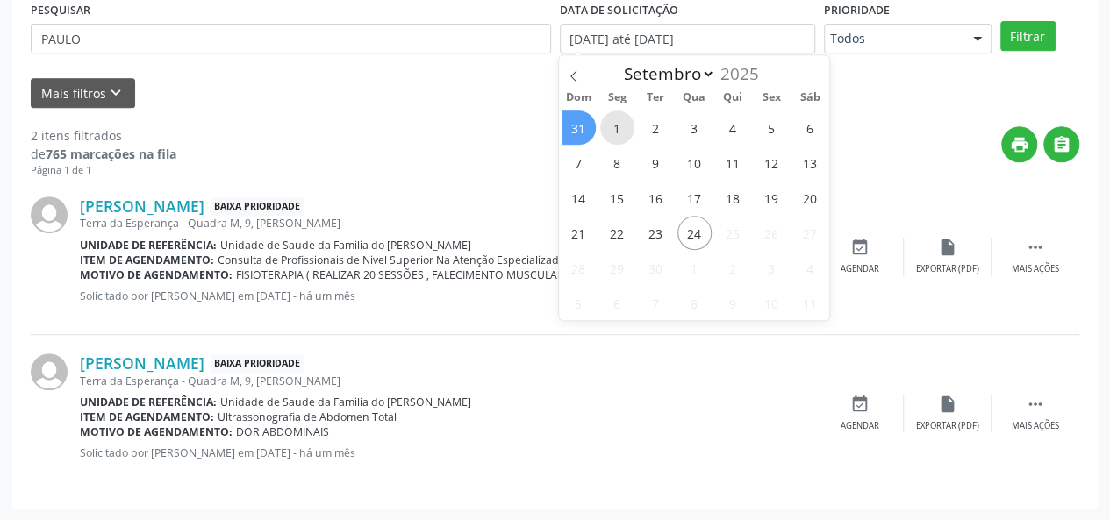
click at [606, 118] on span "1" at bounding box center [617, 128] width 34 height 34
type input "[DATE]"
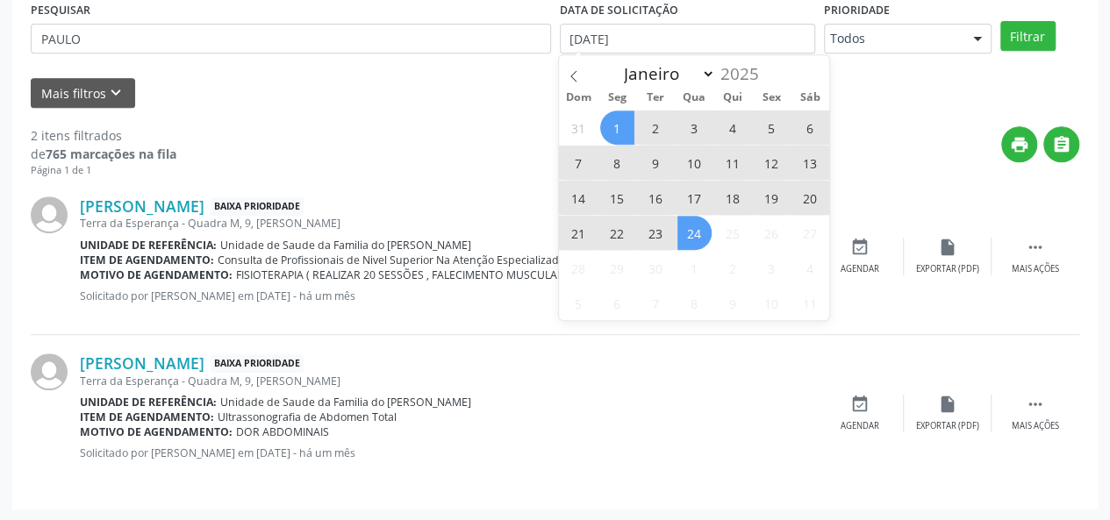
click at [699, 224] on span "24" at bounding box center [694, 233] width 34 height 34
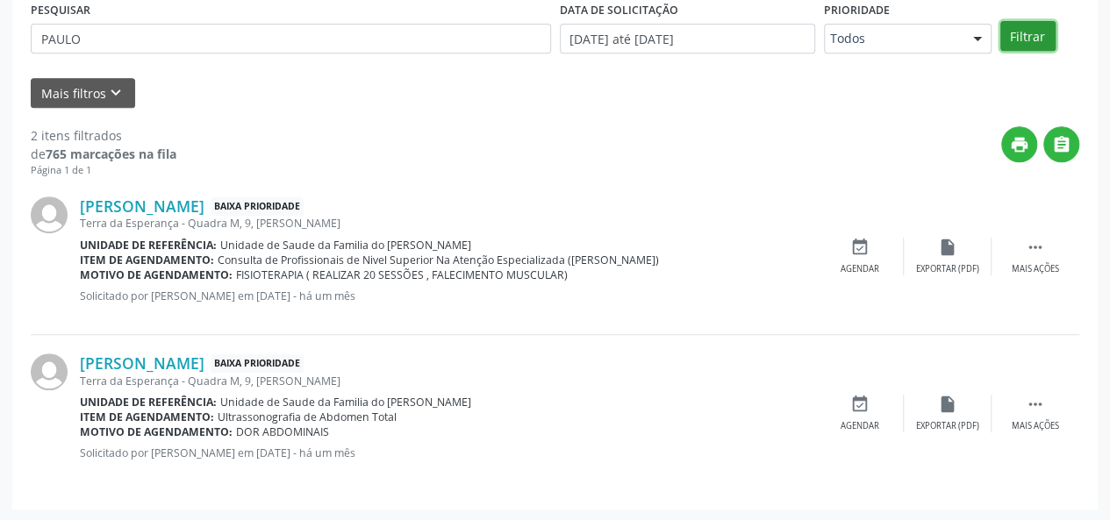
click at [1016, 32] on button "Filtrar" at bounding box center [1027, 36] width 55 height 30
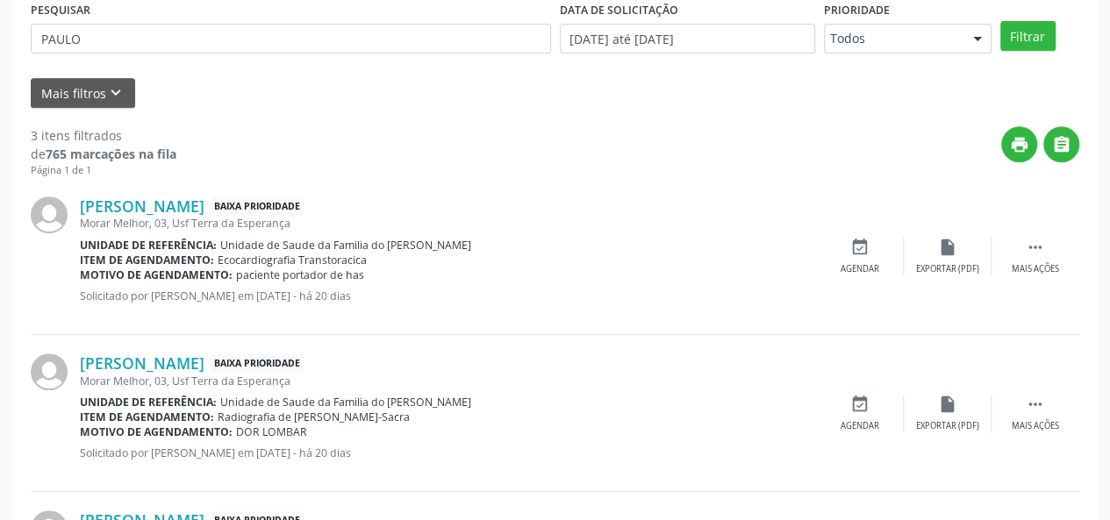
scroll to position [530, 0]
